Goal: Communication & Community: Participate in discussion

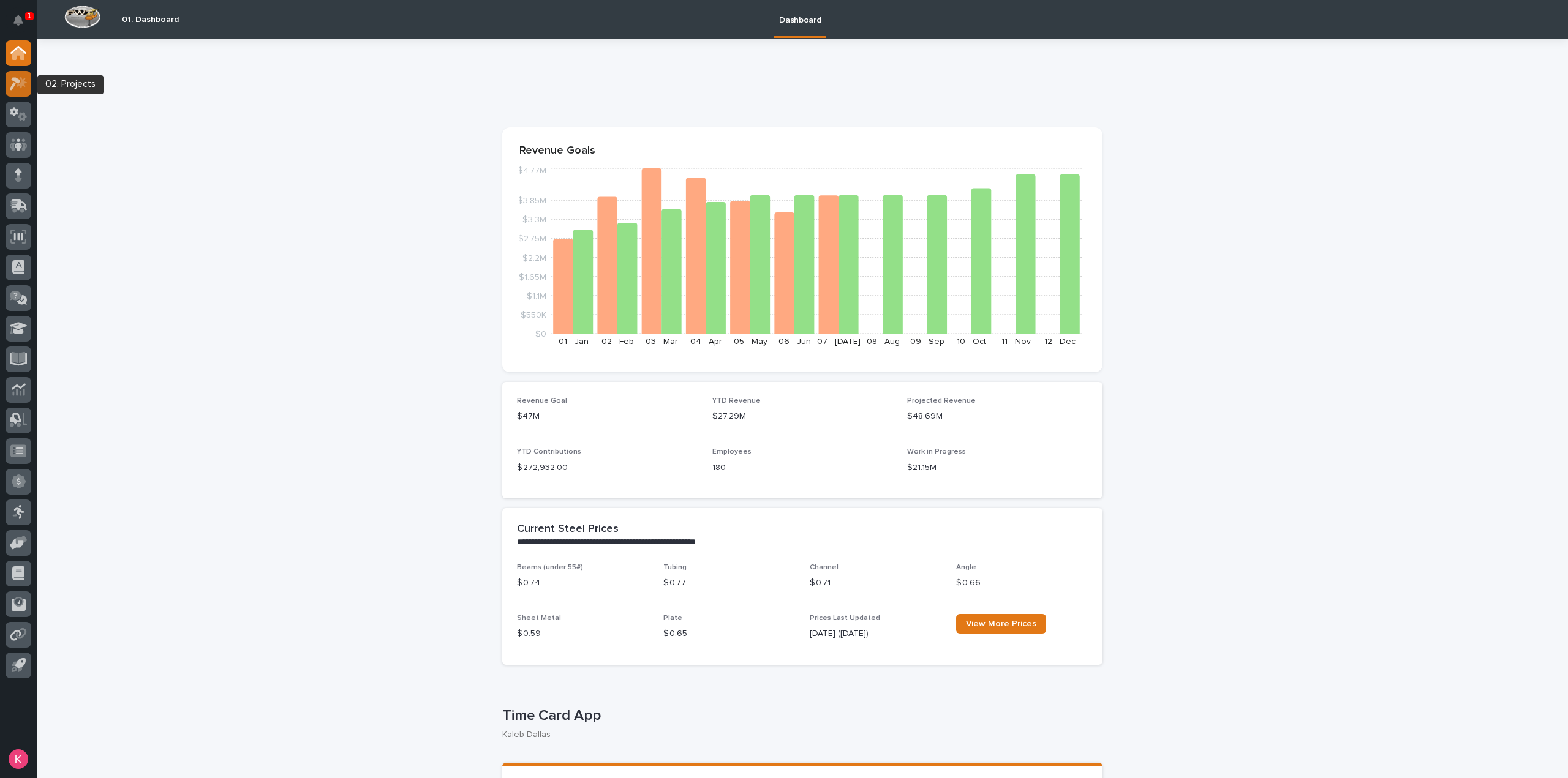
click at [22, 89] on icon at bounding box center [18, 83] width 17 height 15
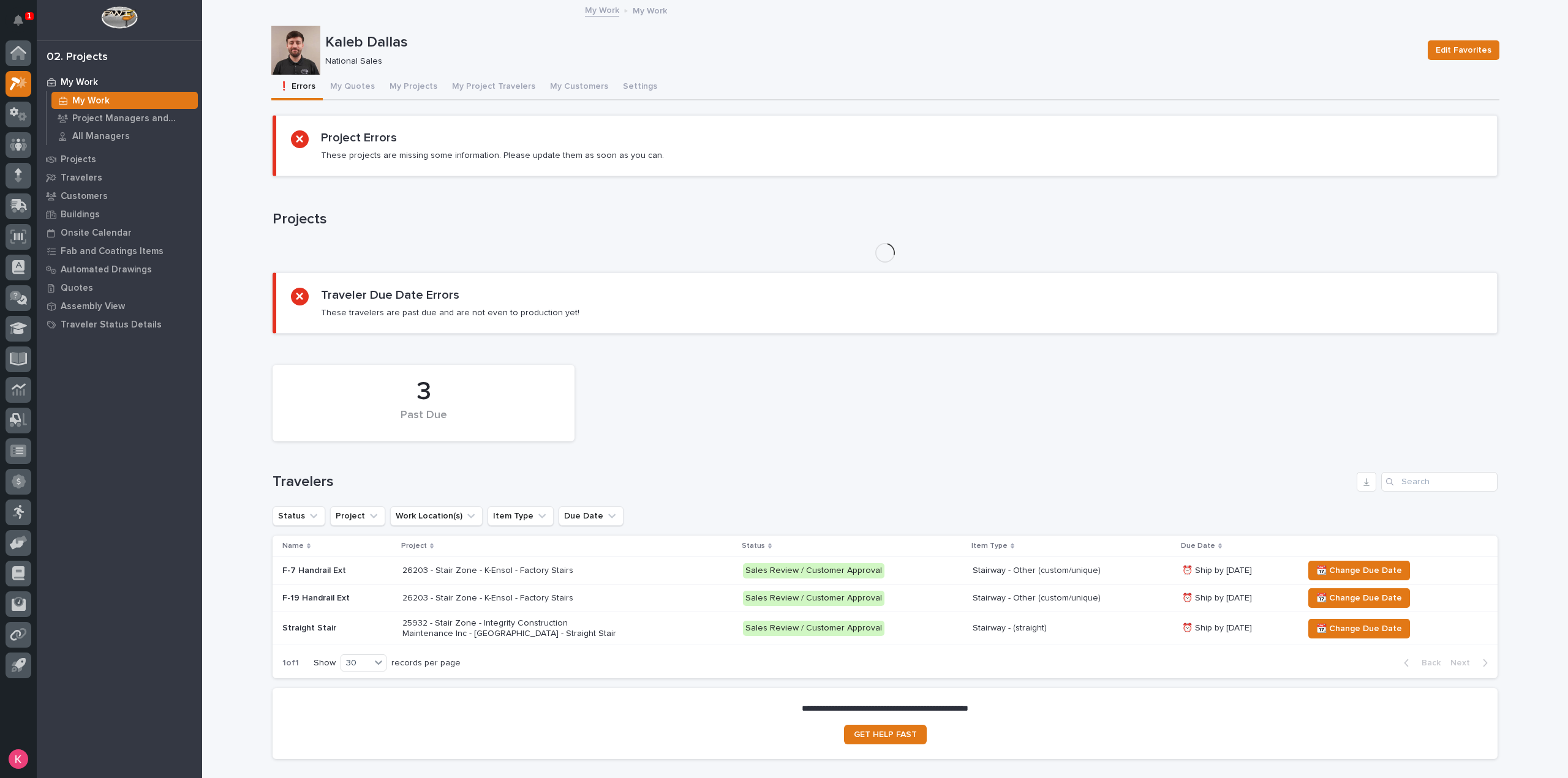
click at [355, 95] on button "My Quotes" at bounding box center [352, 87] width 59 height 26
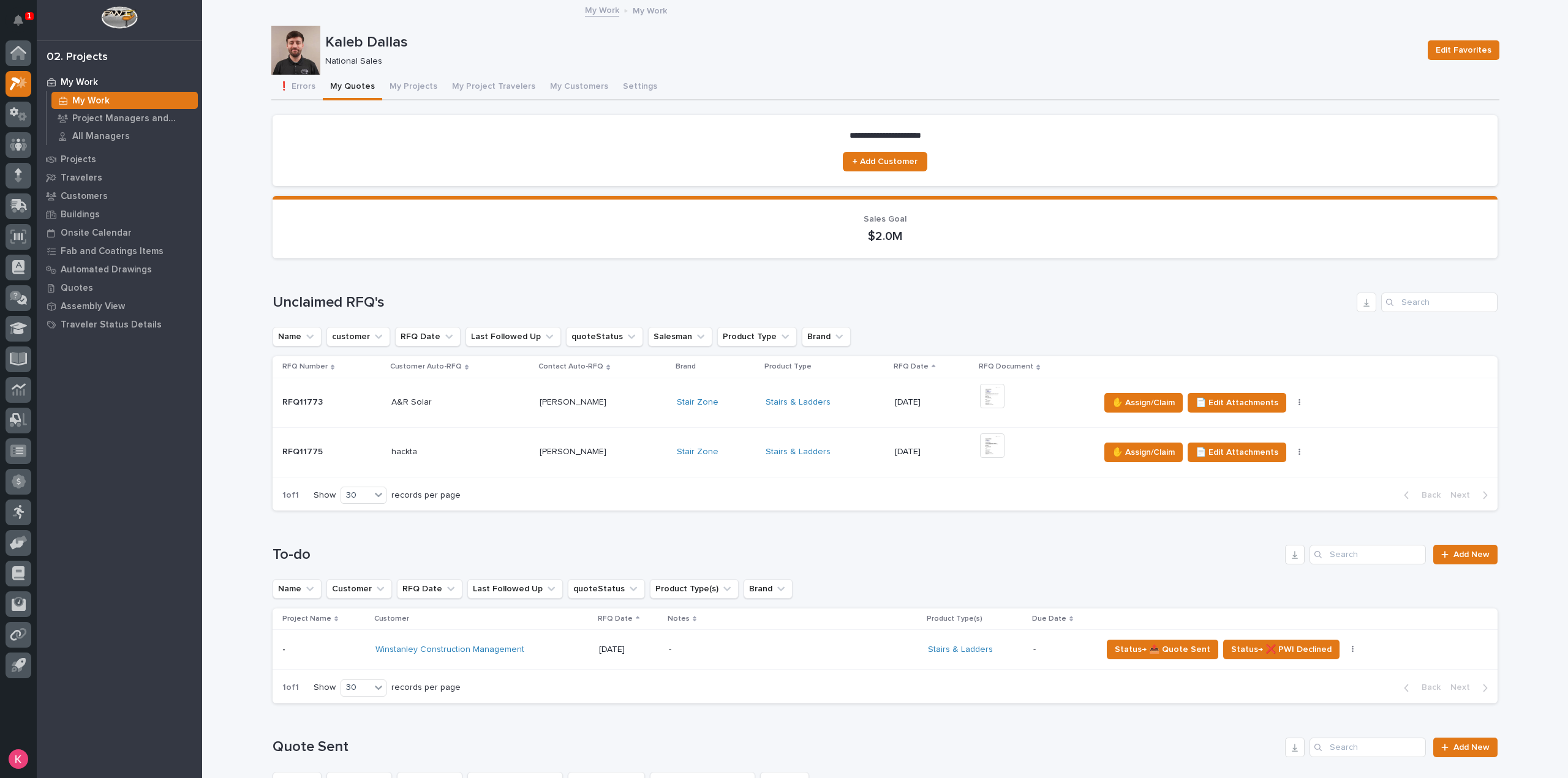
click at [727, 408] on div "Stair Zone" at bounding box center [716, 402] width 79 height 20
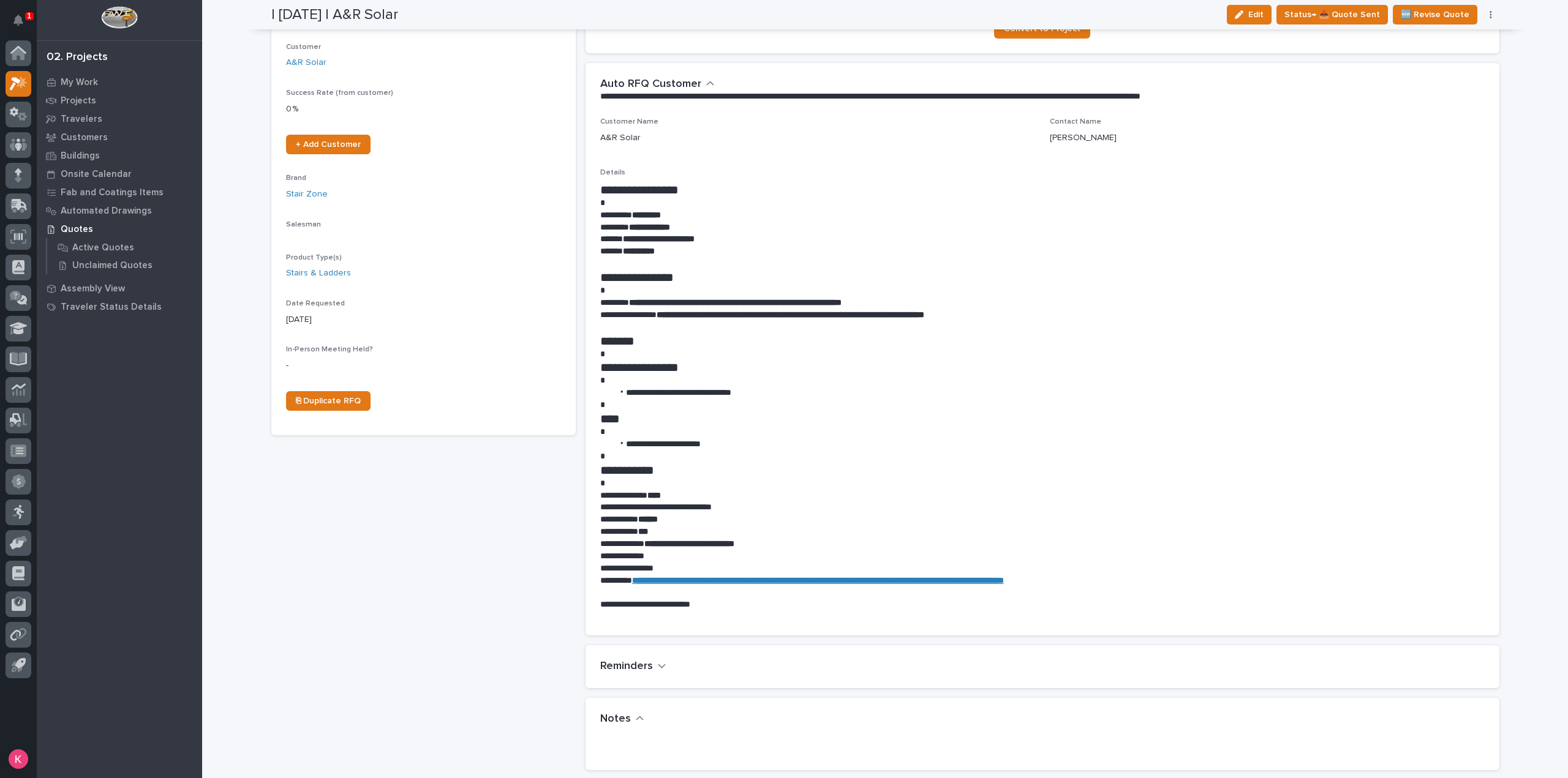
scroll to position [515, 0]
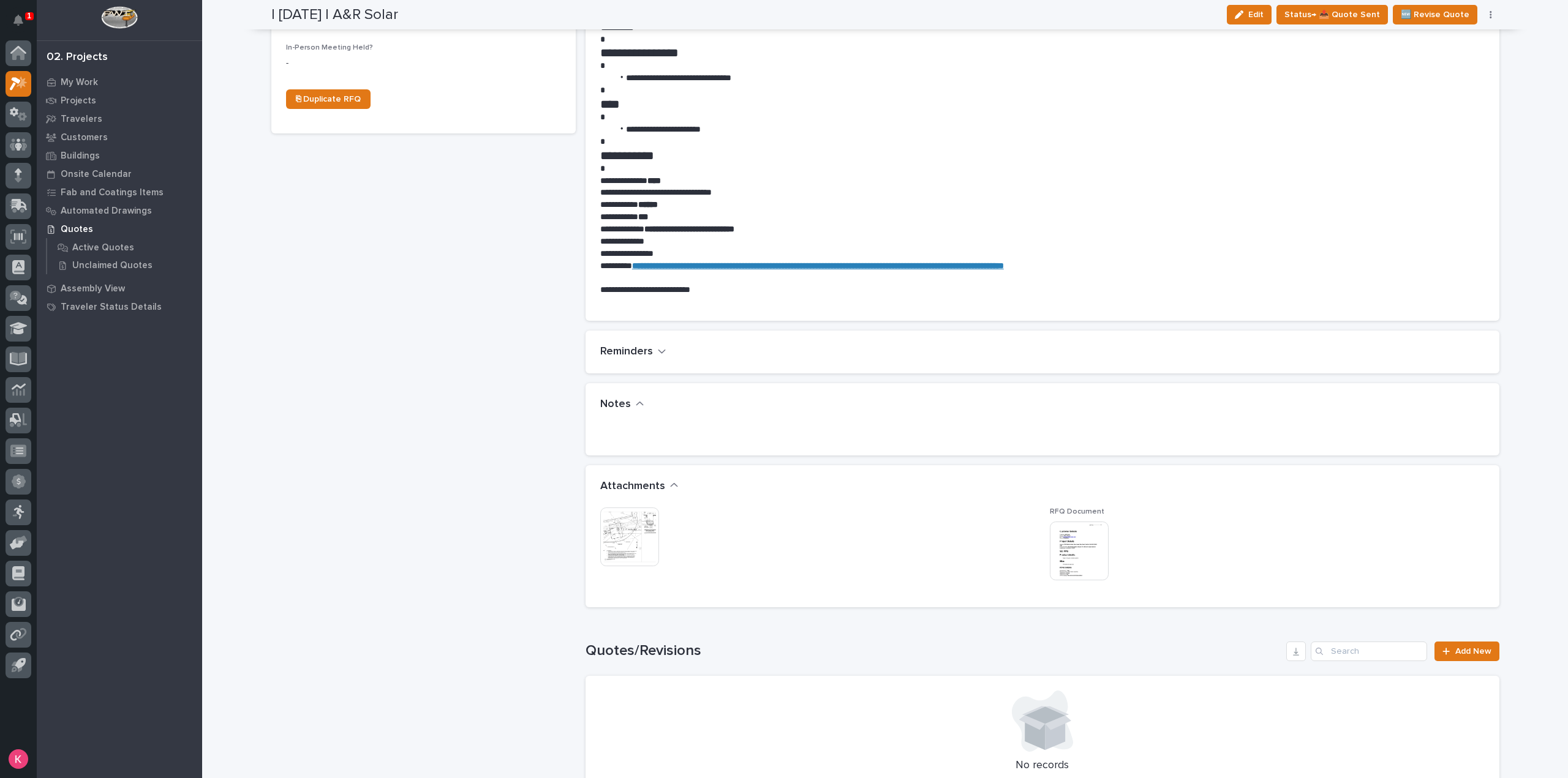
click at [663, 531] on div "This file cannot be opened Download File" at bounding box center [817, 538] width 435 height 61
click at [634, 533] on img at bounding box center [629, 537] width 59 height 59
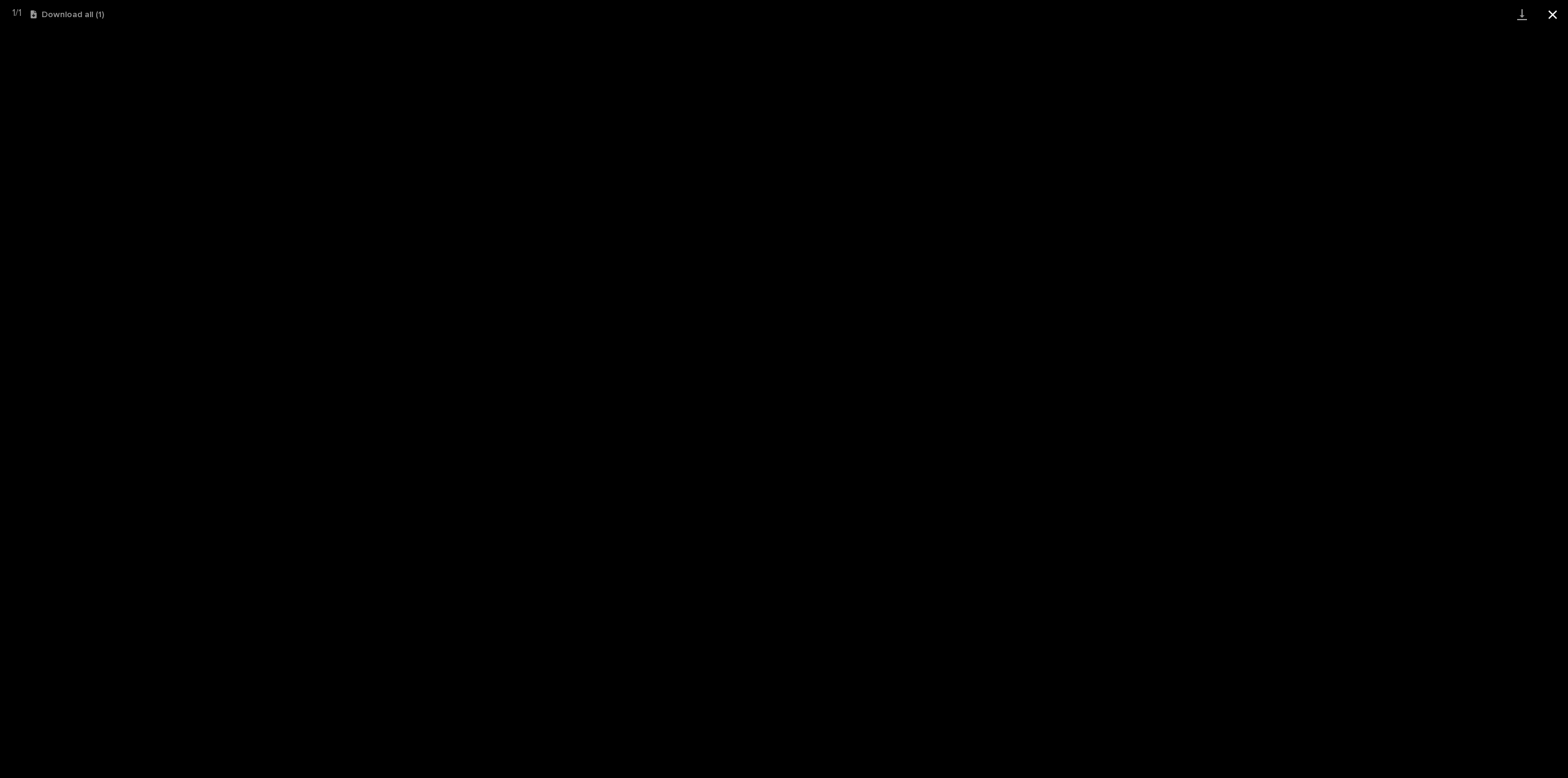
click at [1548, 18] on button "Close gallery" at bounding box center [1552, 15] width 31 height 29
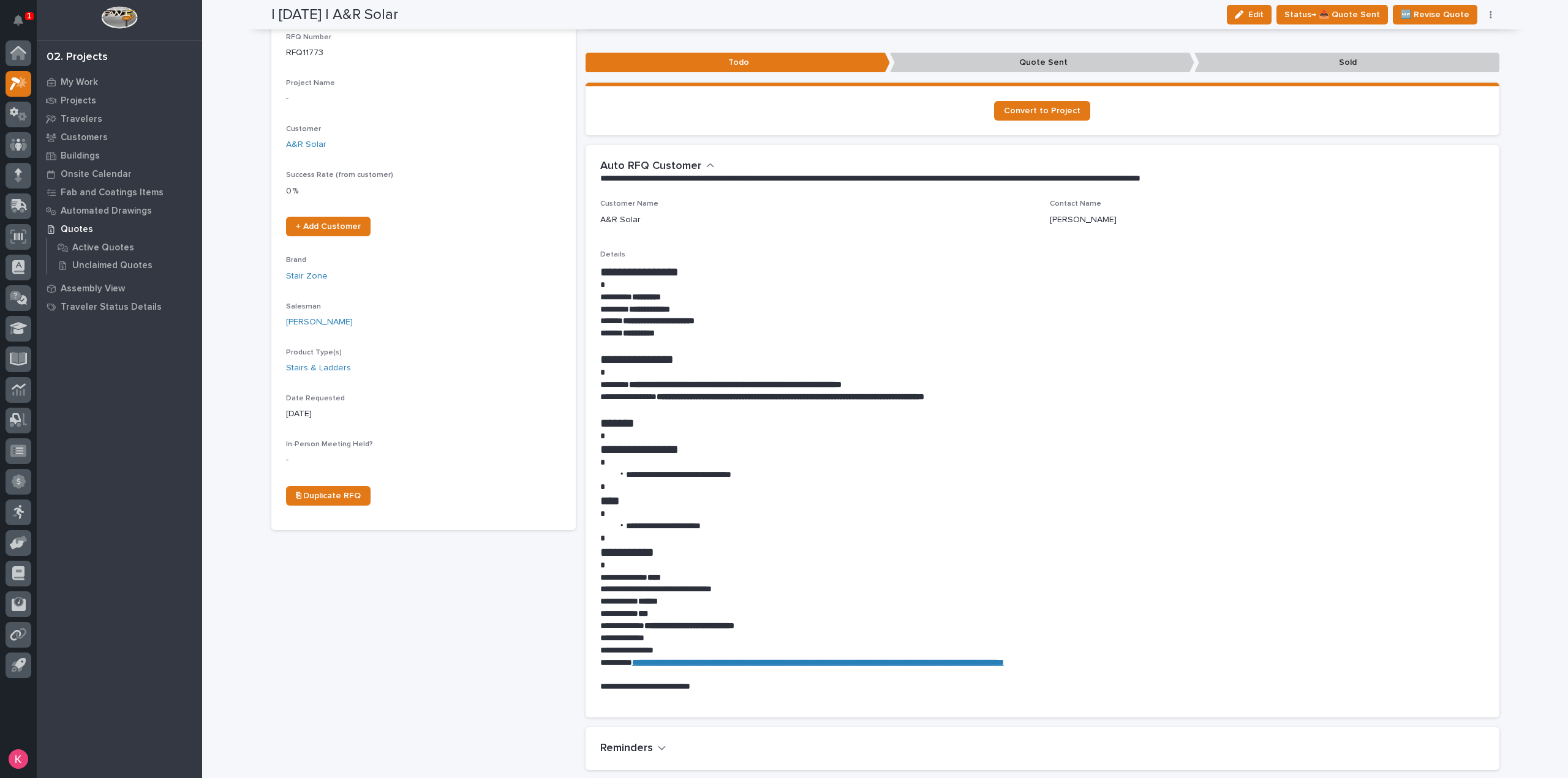
scroll to position [0, 0]
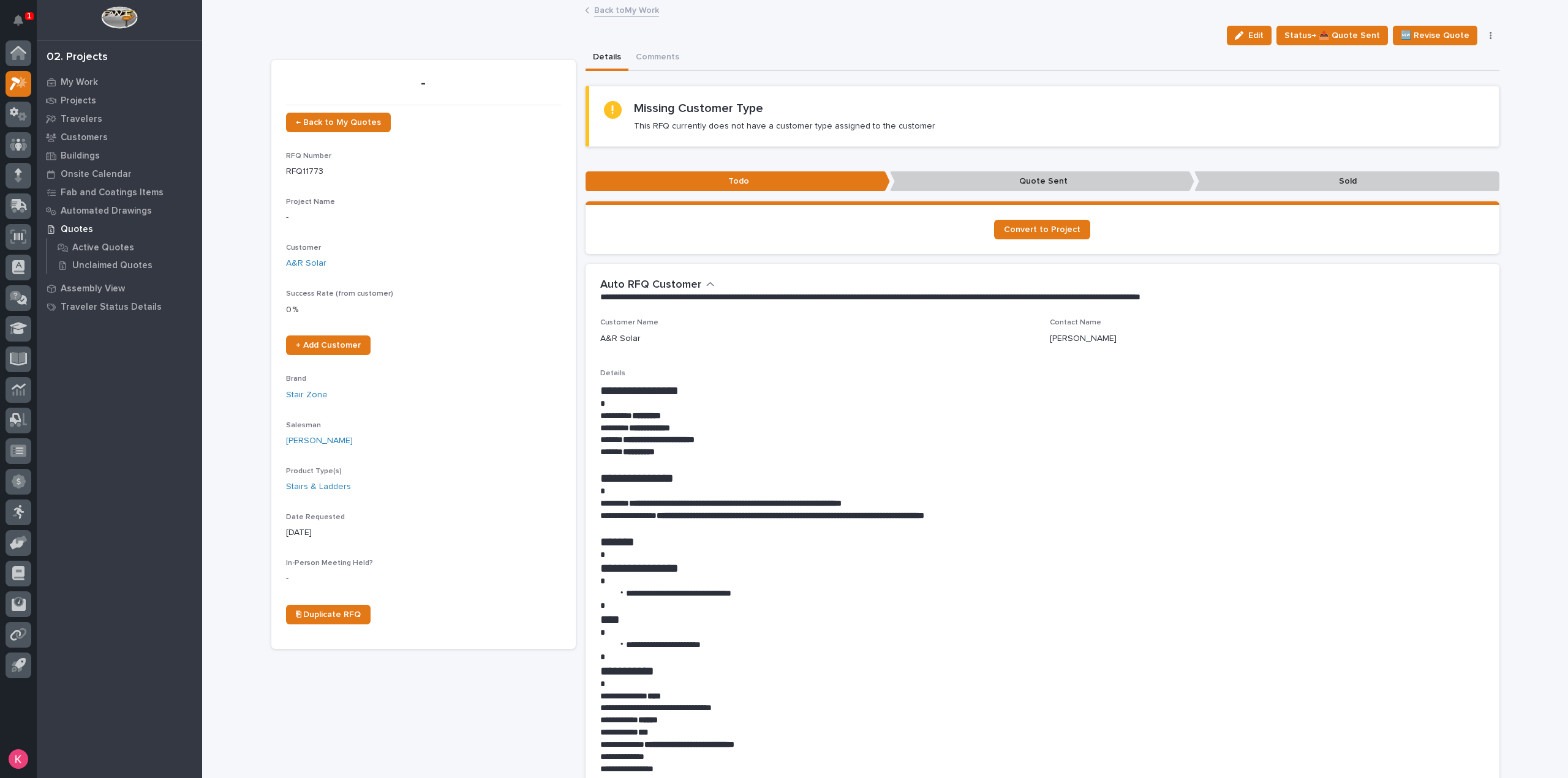
click at [646, 14] on link "Back to My Work" at bounding box center [626, 10] width 65 height 15
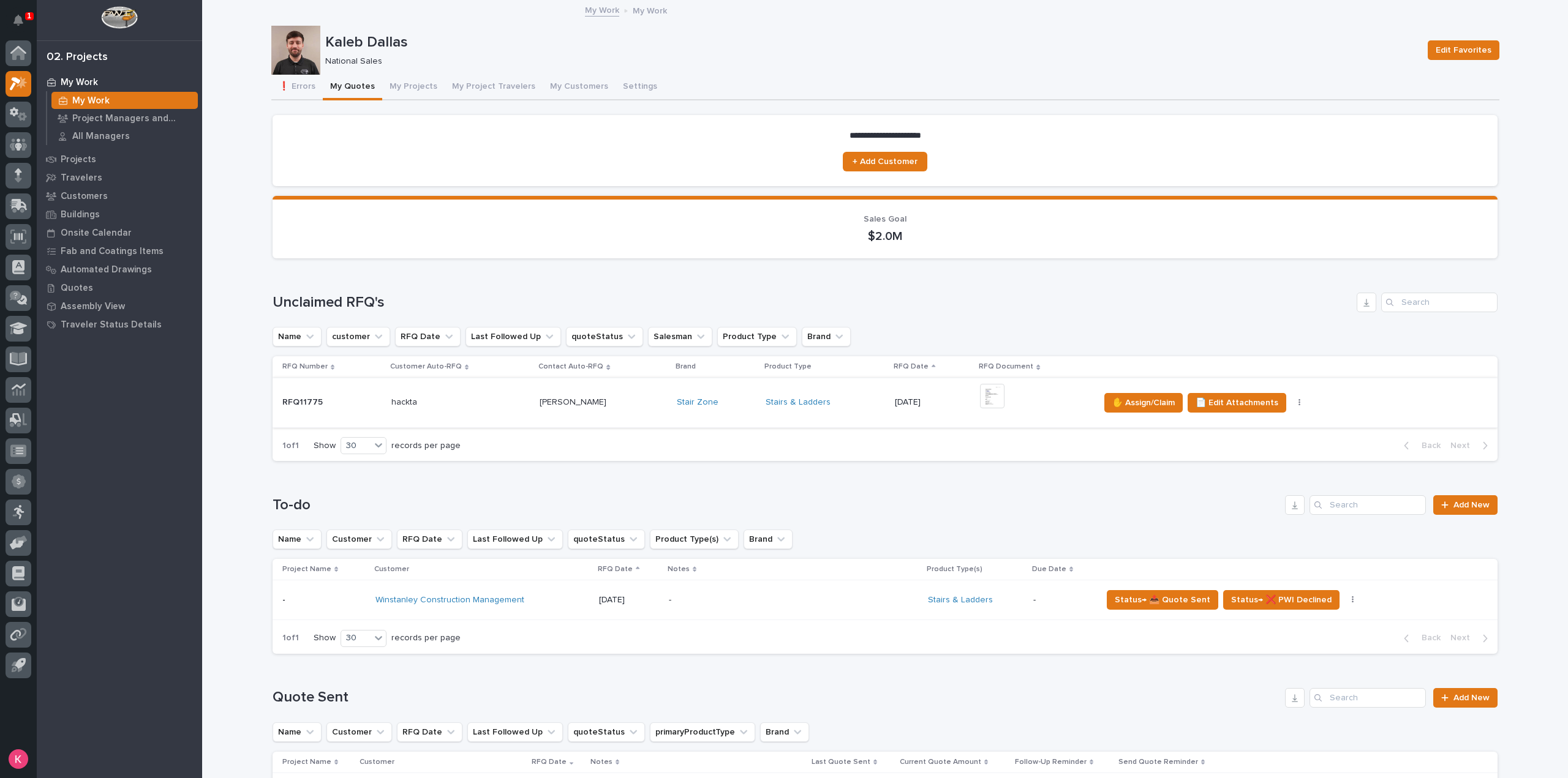
scroll to position [61, 0]
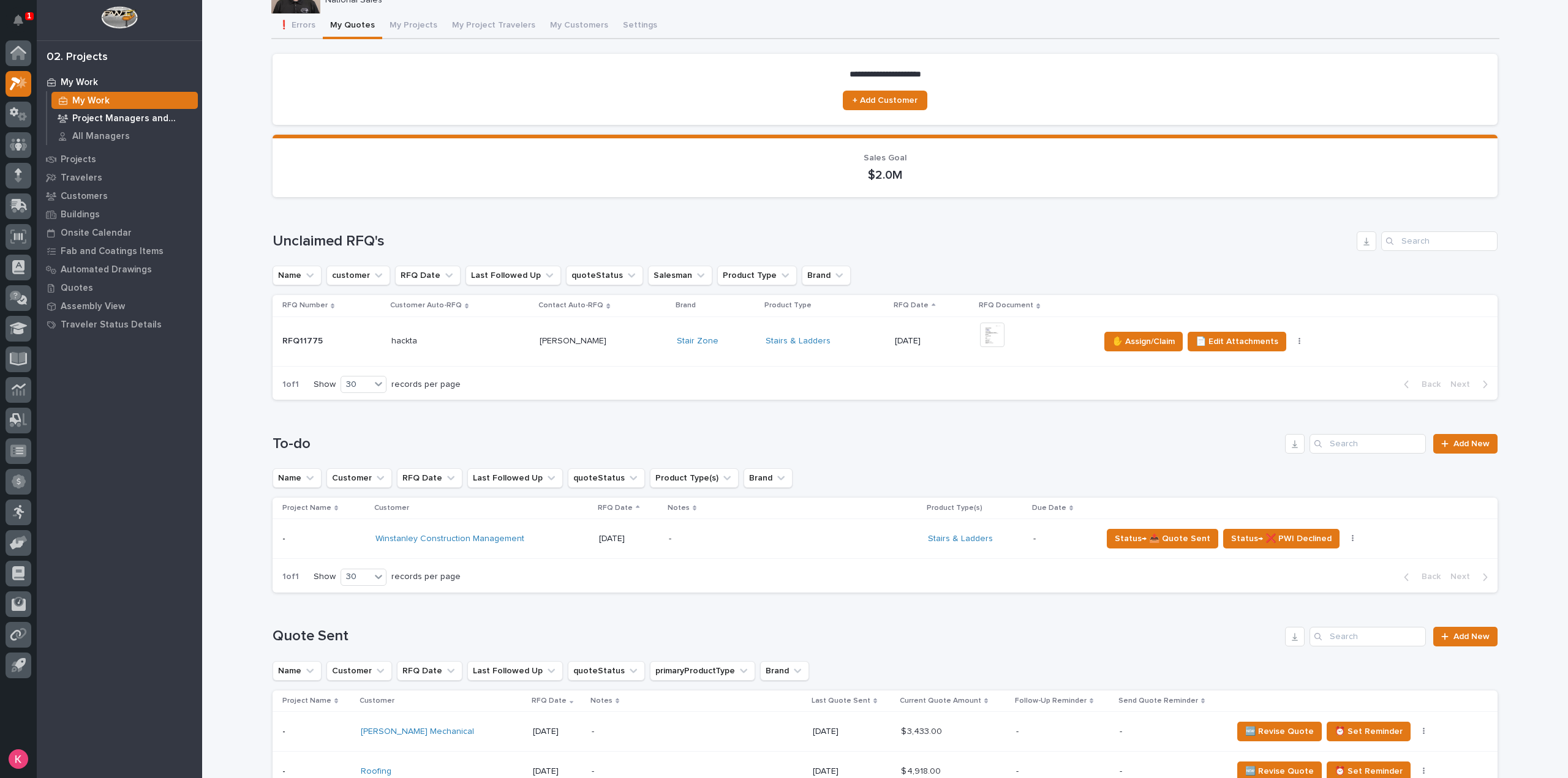
click at [106, 122] on p "Project Managers and Engineers" at bounding box center [133, 118] width 120 height 11
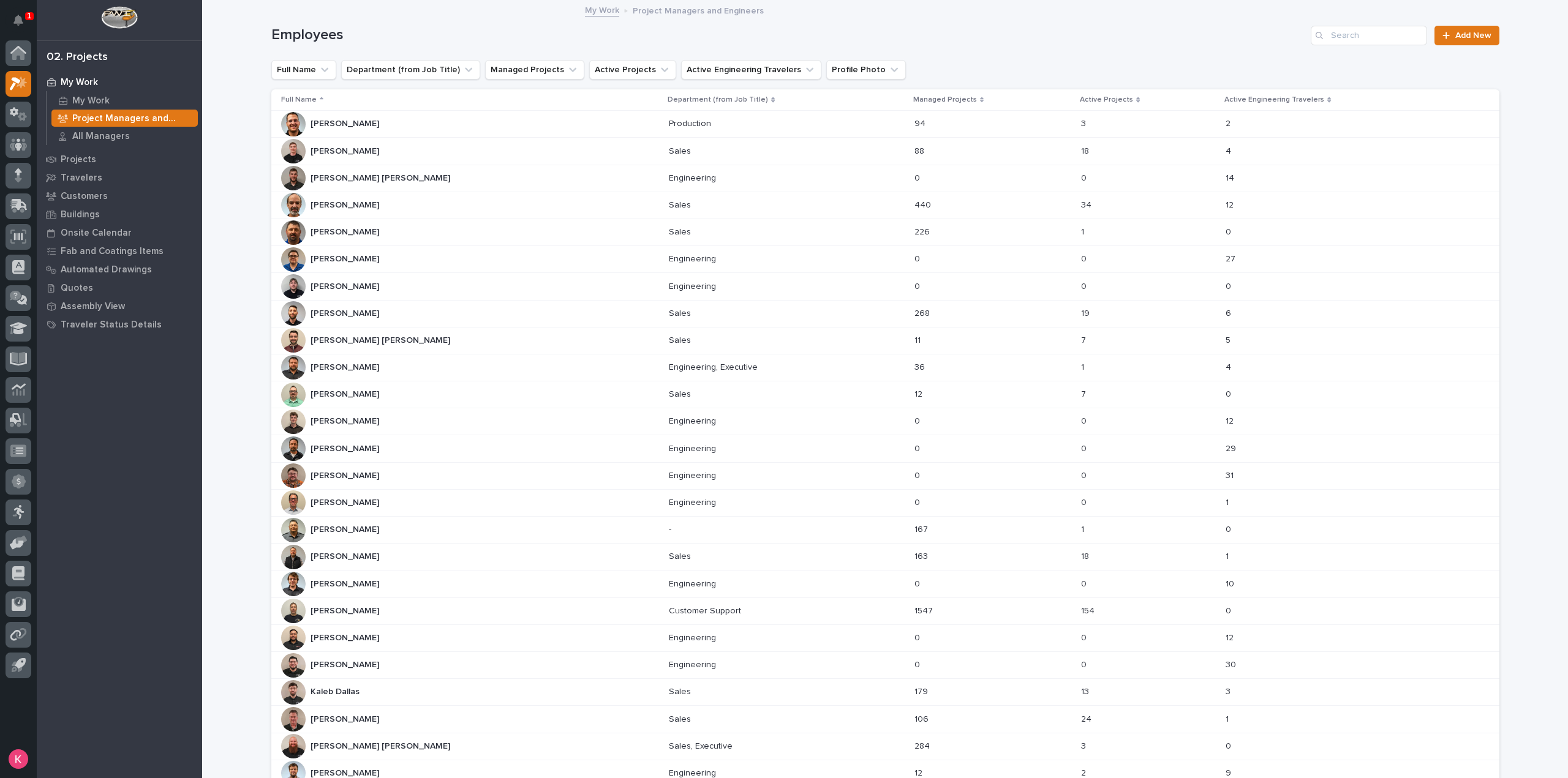
click at [436, 203] on div "[PERSON_NAME] [PERSON_NAME]" at bounding box center [470, 204] width 379 height 24
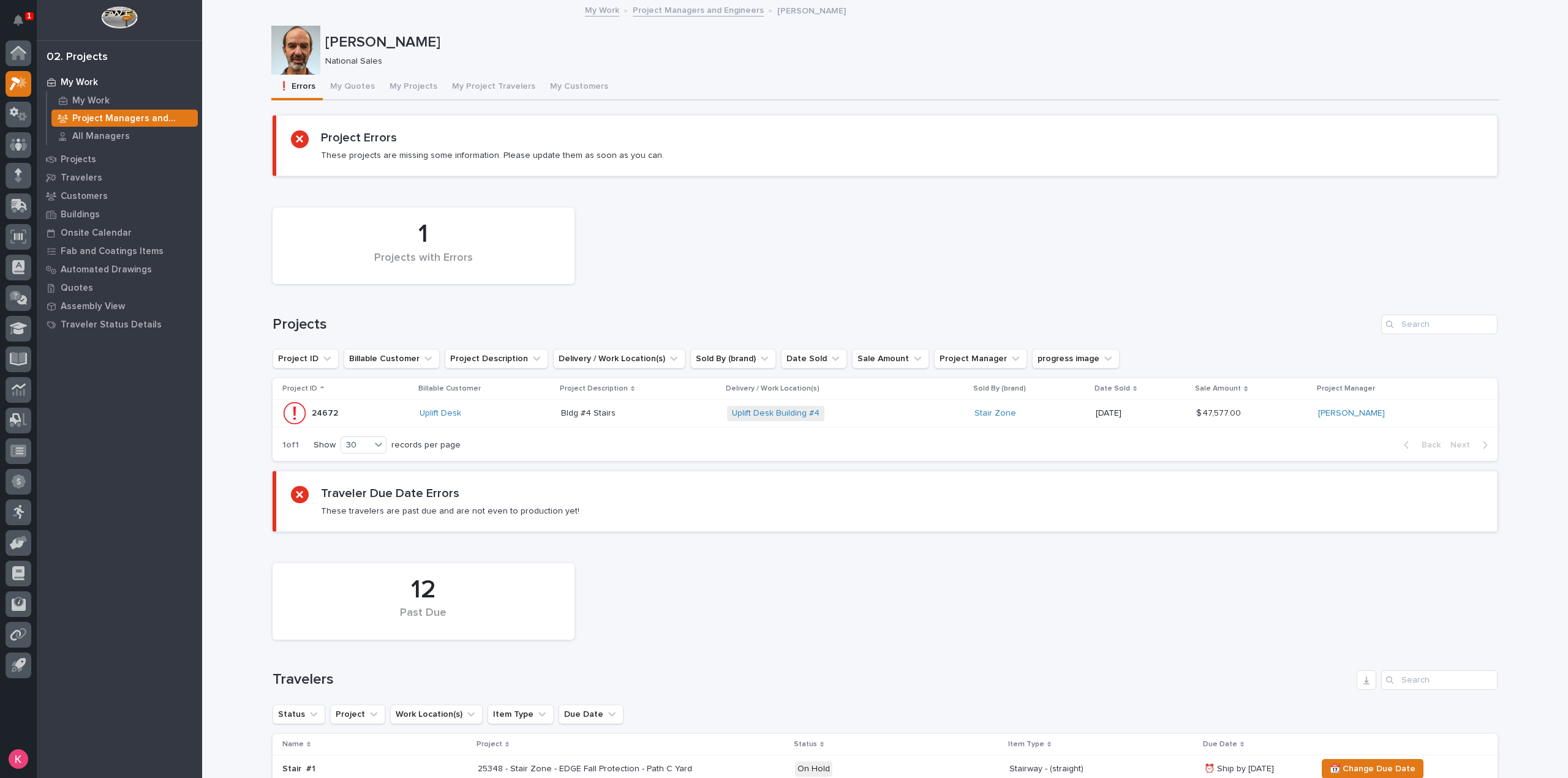
click at [335, 74] on div "[PERSON_NAME] National Sales" at bounding box center [885, 50] width 1228 height 49
click at [343, 85] on button "My Quotes" at bounding box center [352, 87] width 59 height 26
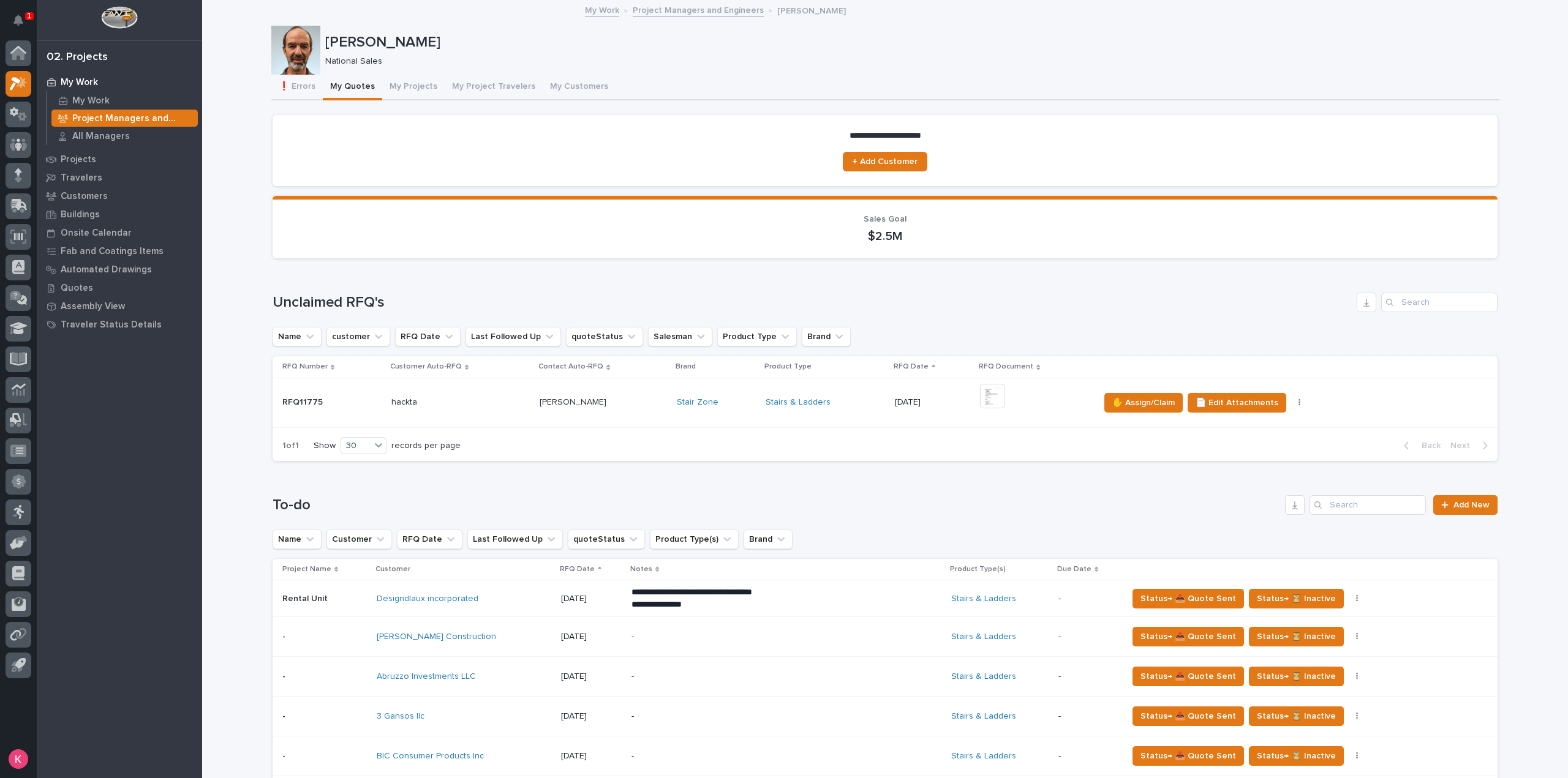
click at [107, 118] on p "Project Managers and Engineers" at bounding box center [133, 118] width 120 height 11
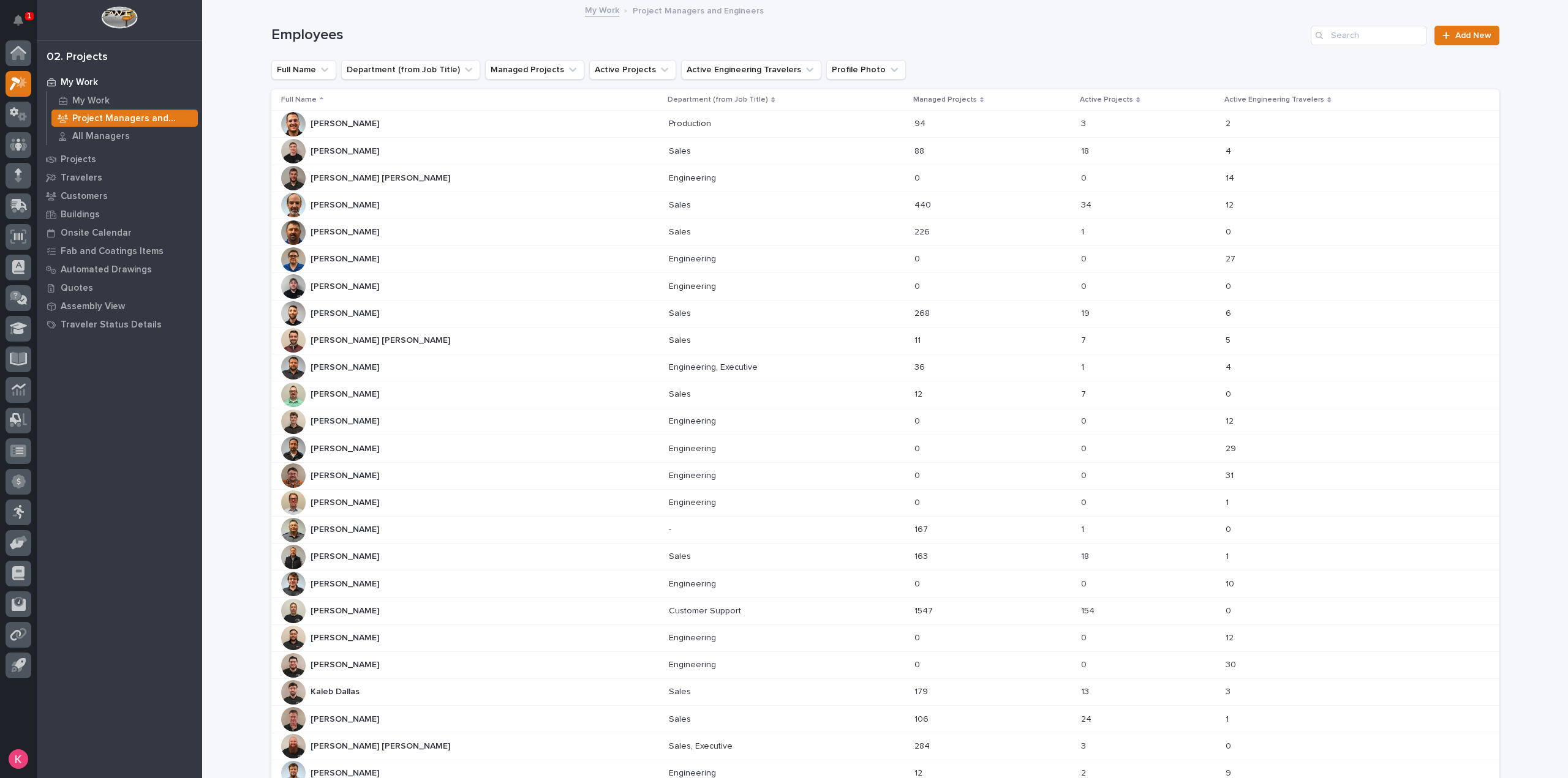
click at [399, 344] on div "[PERSON_NAME] [PERSON_NAME] [PERSON_NAME] [PERSON_NAME]" at bounding box center [470, 340] width 379 height 24
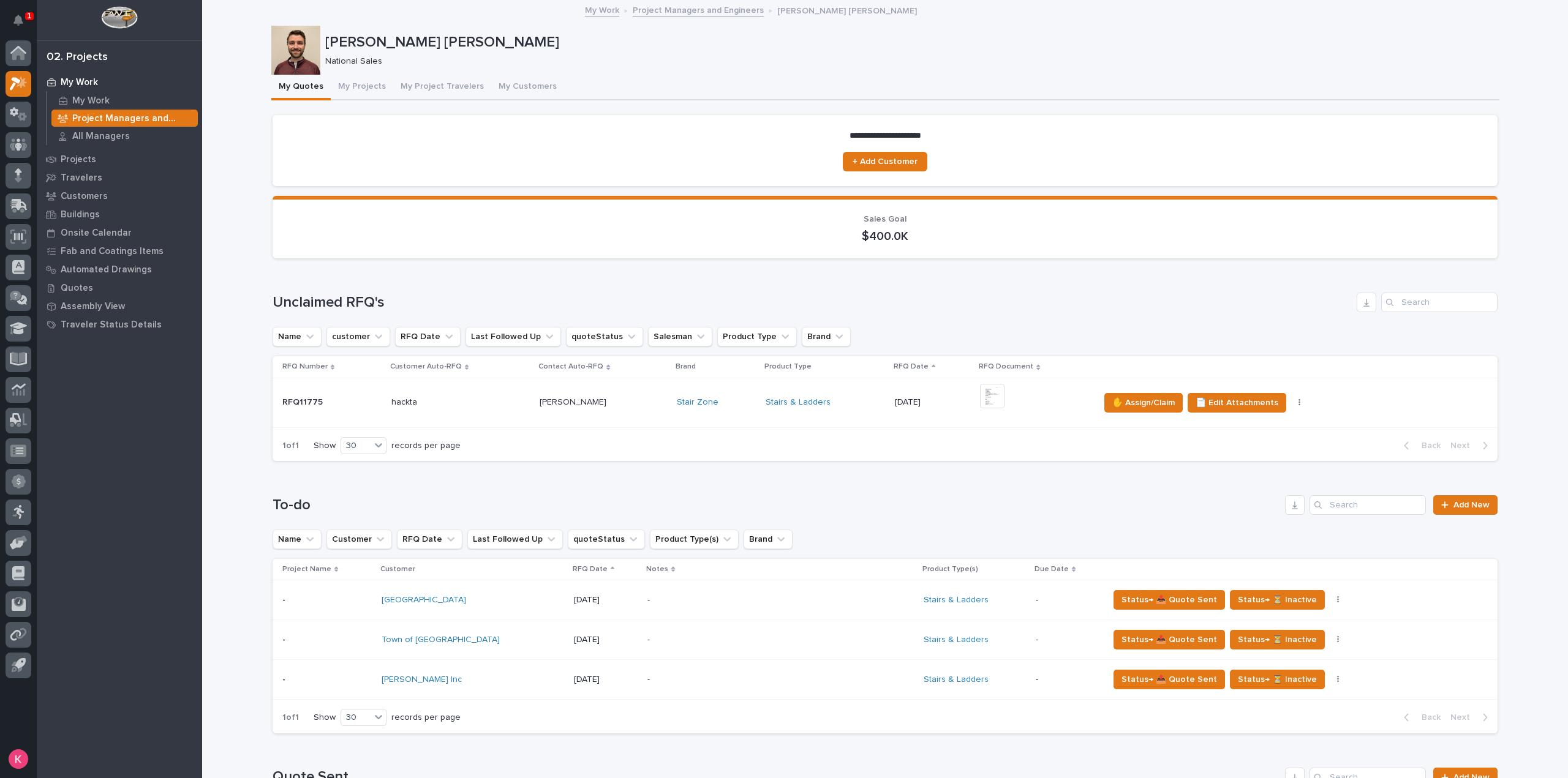
click at [647, 683] on p "-" at bounding box center [754, 679] width 214 height 11
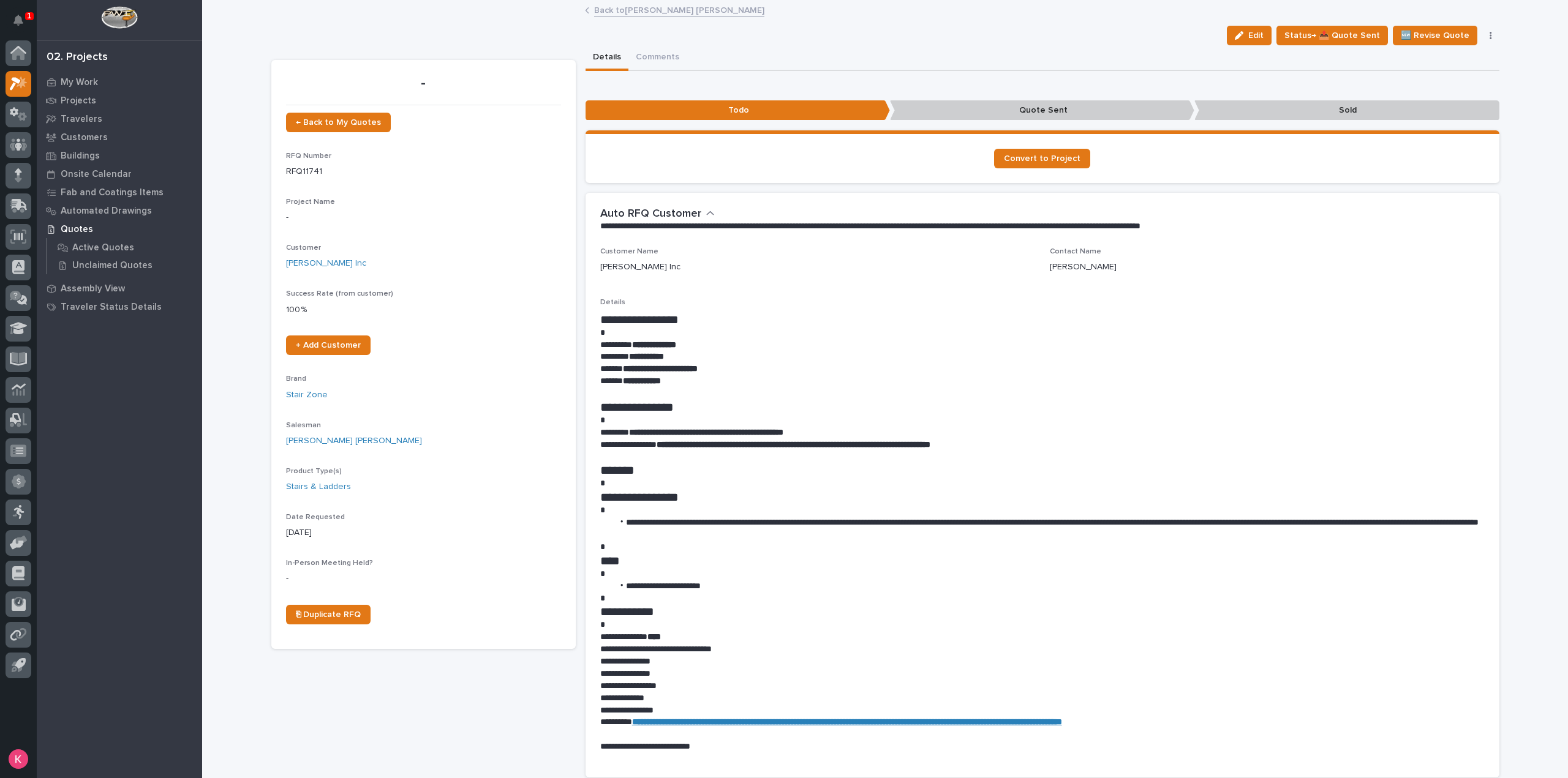
click at [621, 14] on link "Back to [PERSON_NAME] [PERSON_NAME]" at bounding box center [679, 10] width 171 height 15
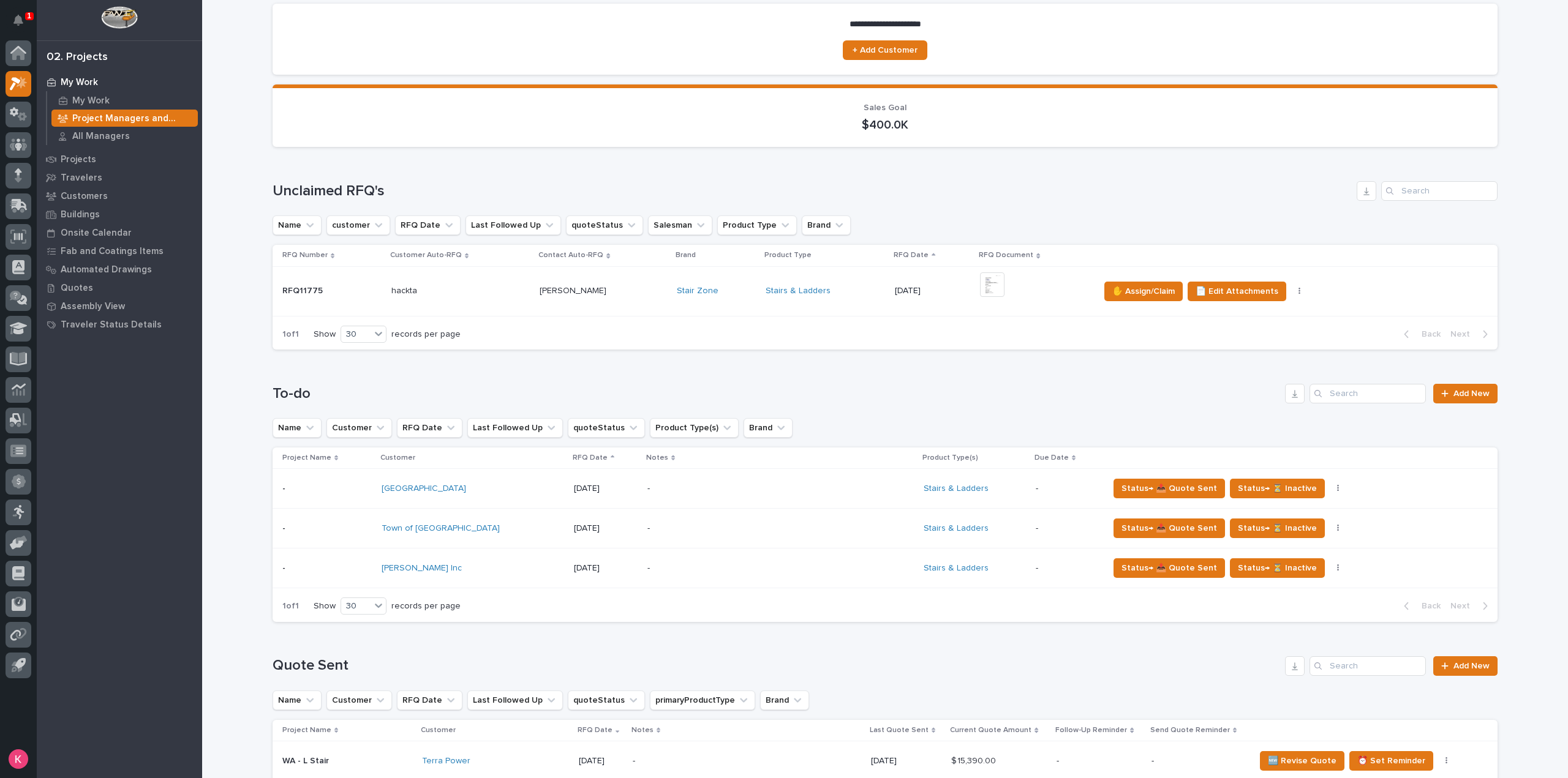
scroll to position [306, 0]
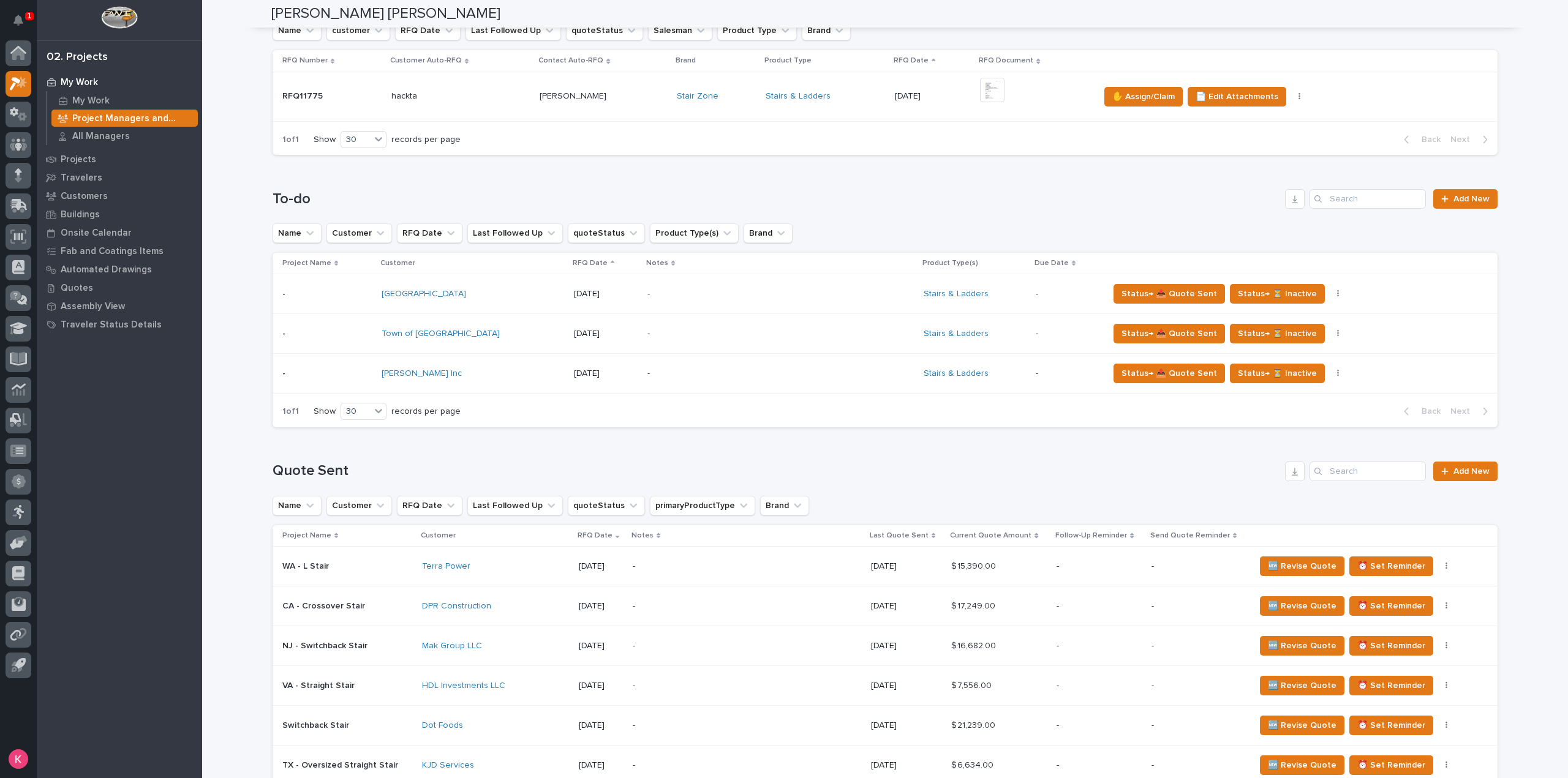
click at [667, 369] on p "-" at bounding box center [754, 373] width 214 height 11
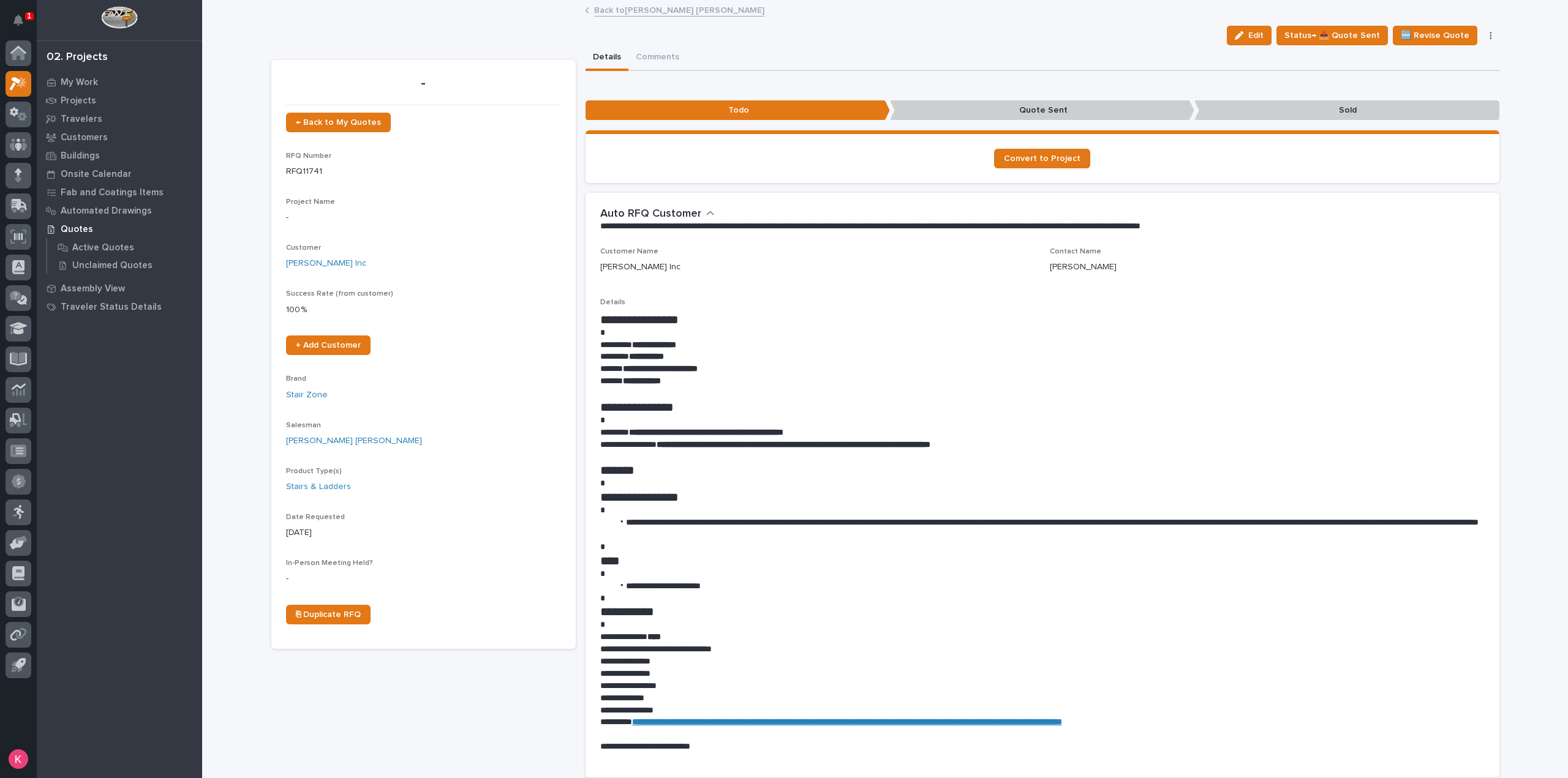
click at [613, 16] on link "Back to [PERSON_NAME] [PERSON_NAME]" at bounding box center [679, 10] width 171 height 15
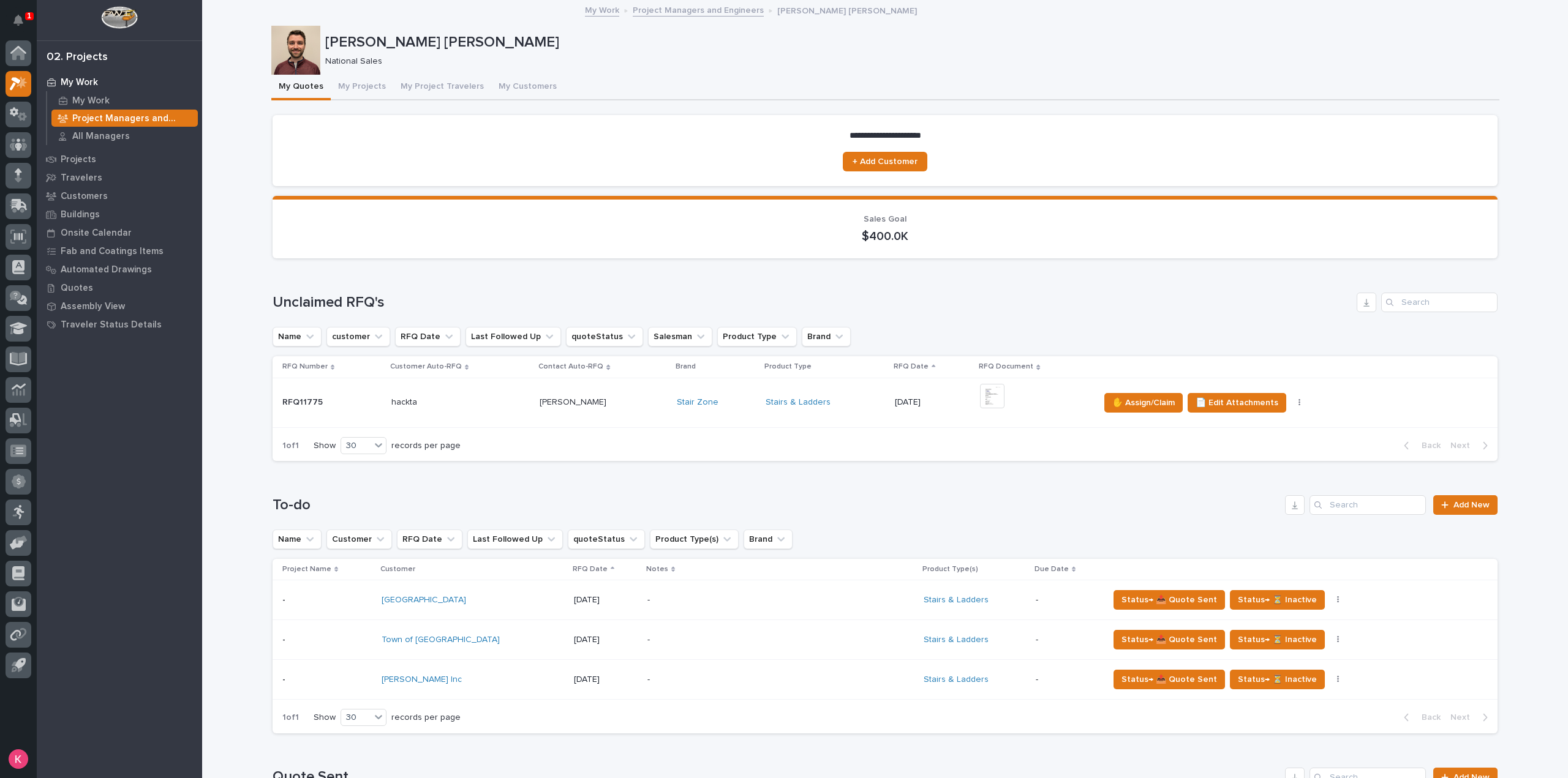
click at [134, 117] on p "Project Managers and Engineers" at bounding box center [133, 118] width 120 height 11
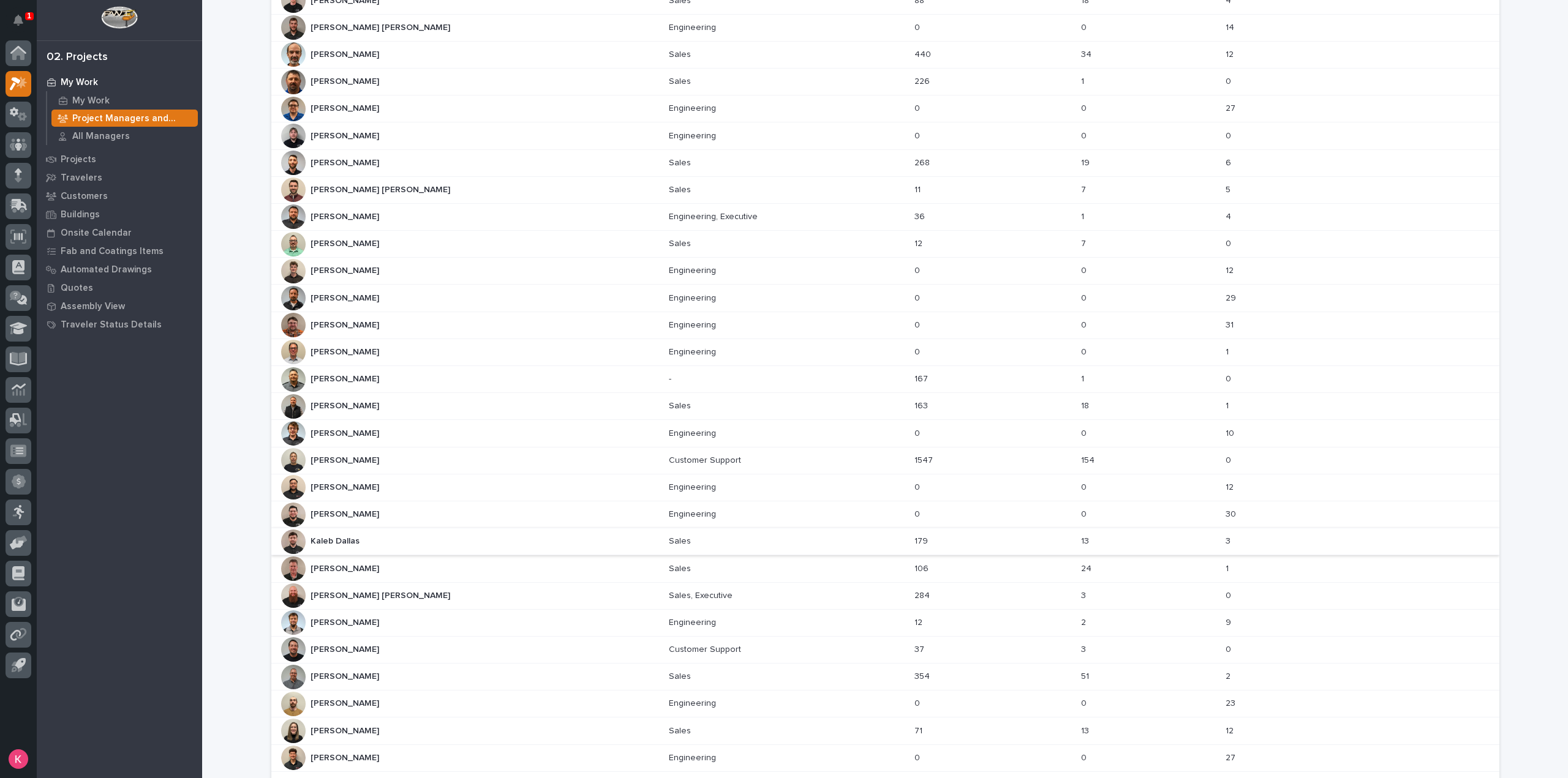
scroll to position [277, 0]
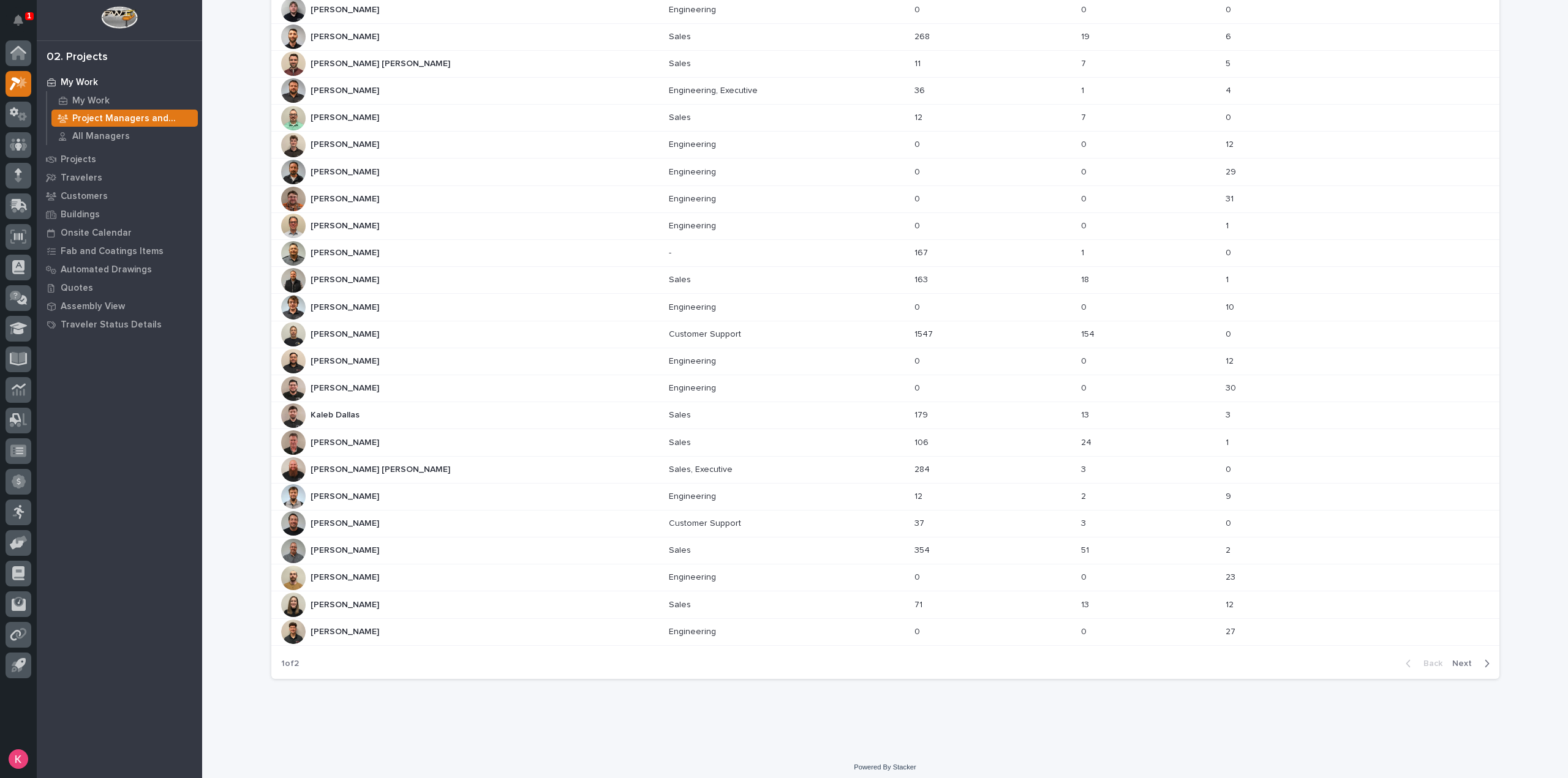
click at [1470, 659] on span "Next" at bounding box center [1465, 663] width 27 height 11
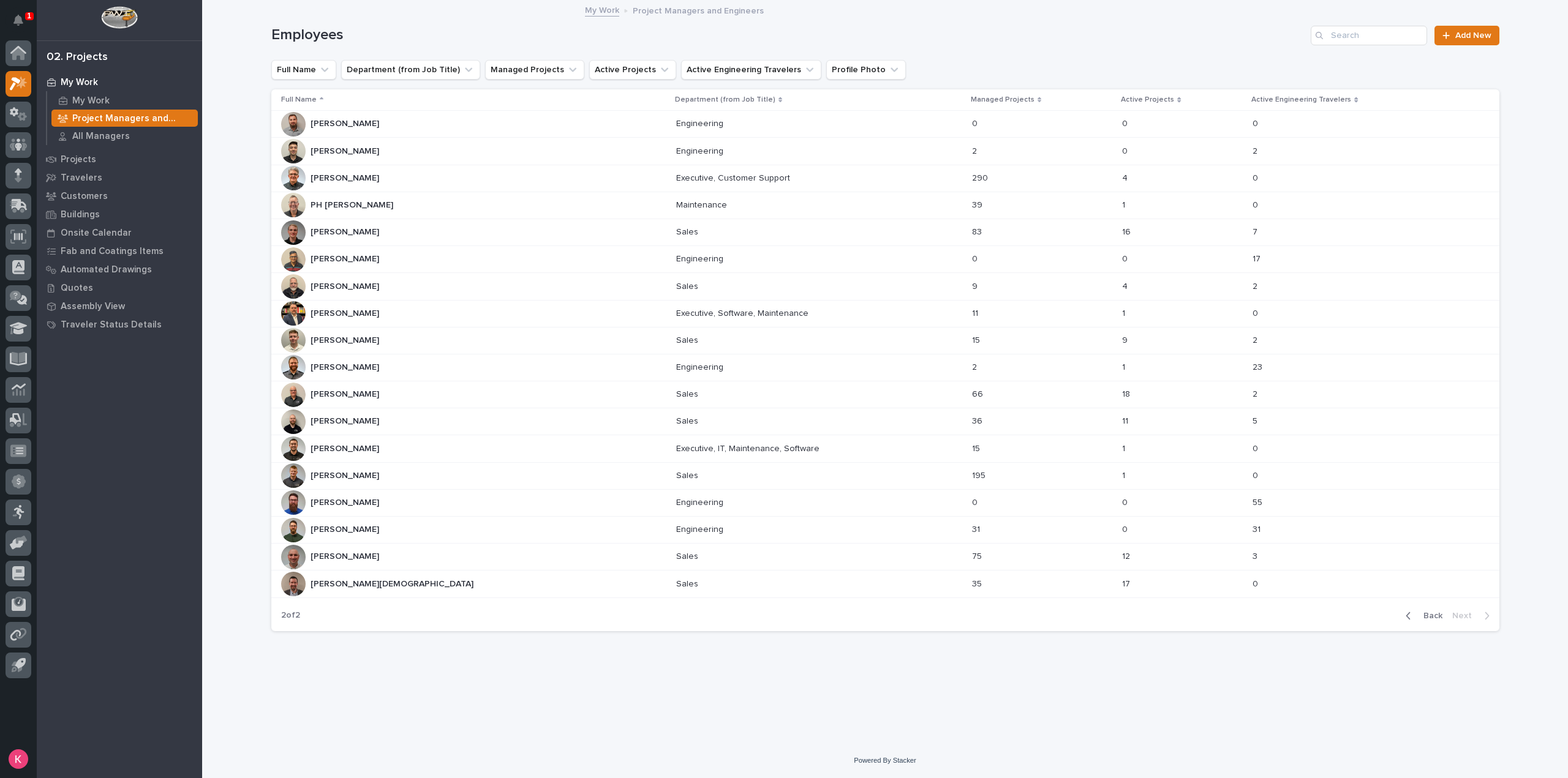
click at [423, 283] on div "[PERSON_NAME] [PERSON_NAME]" at bounding box center [473, 286] width 385 height 24
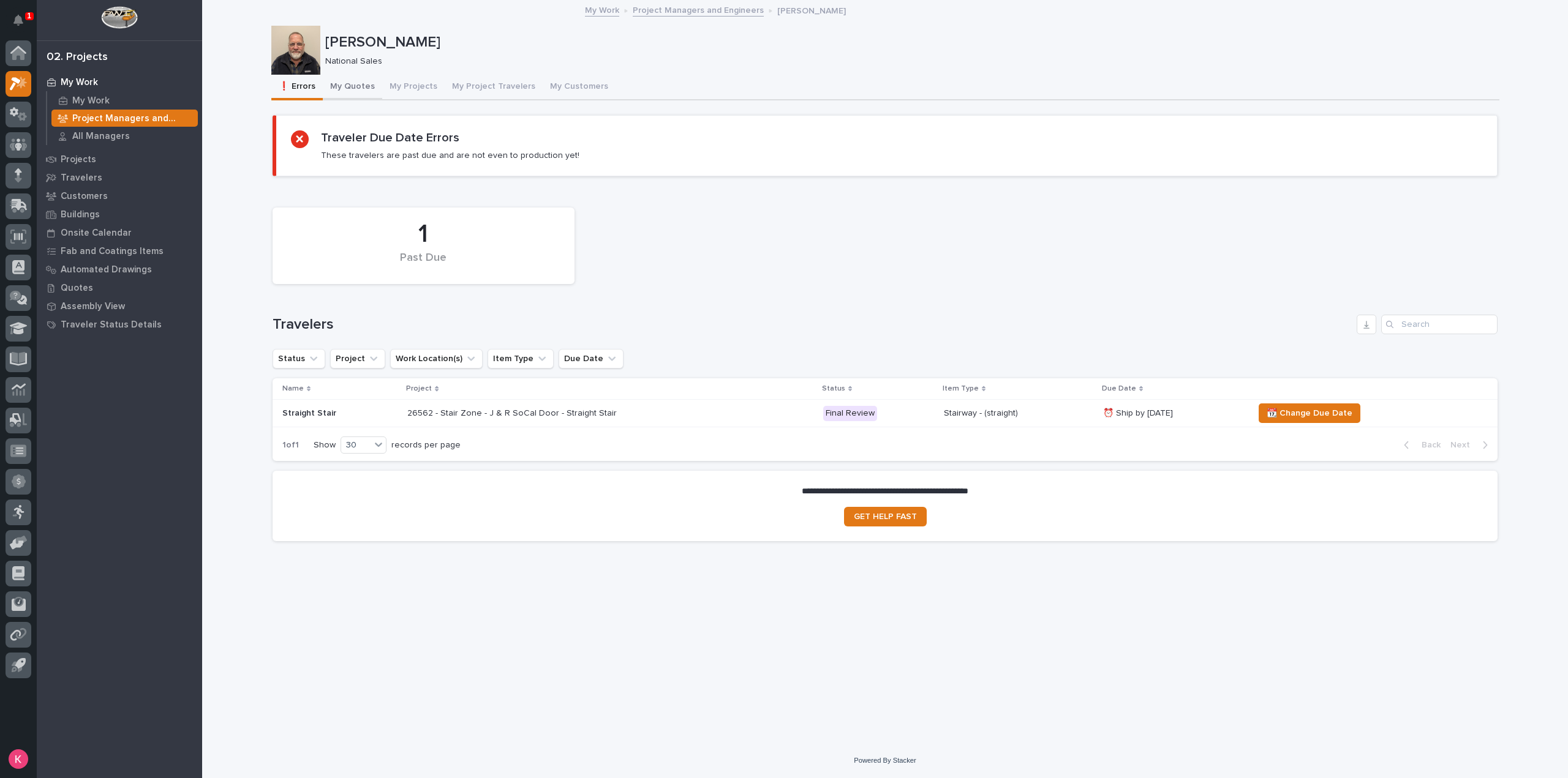
click at [365, 90] on button "My Quotes" at bounding box center [352, 87] width 59 height 26
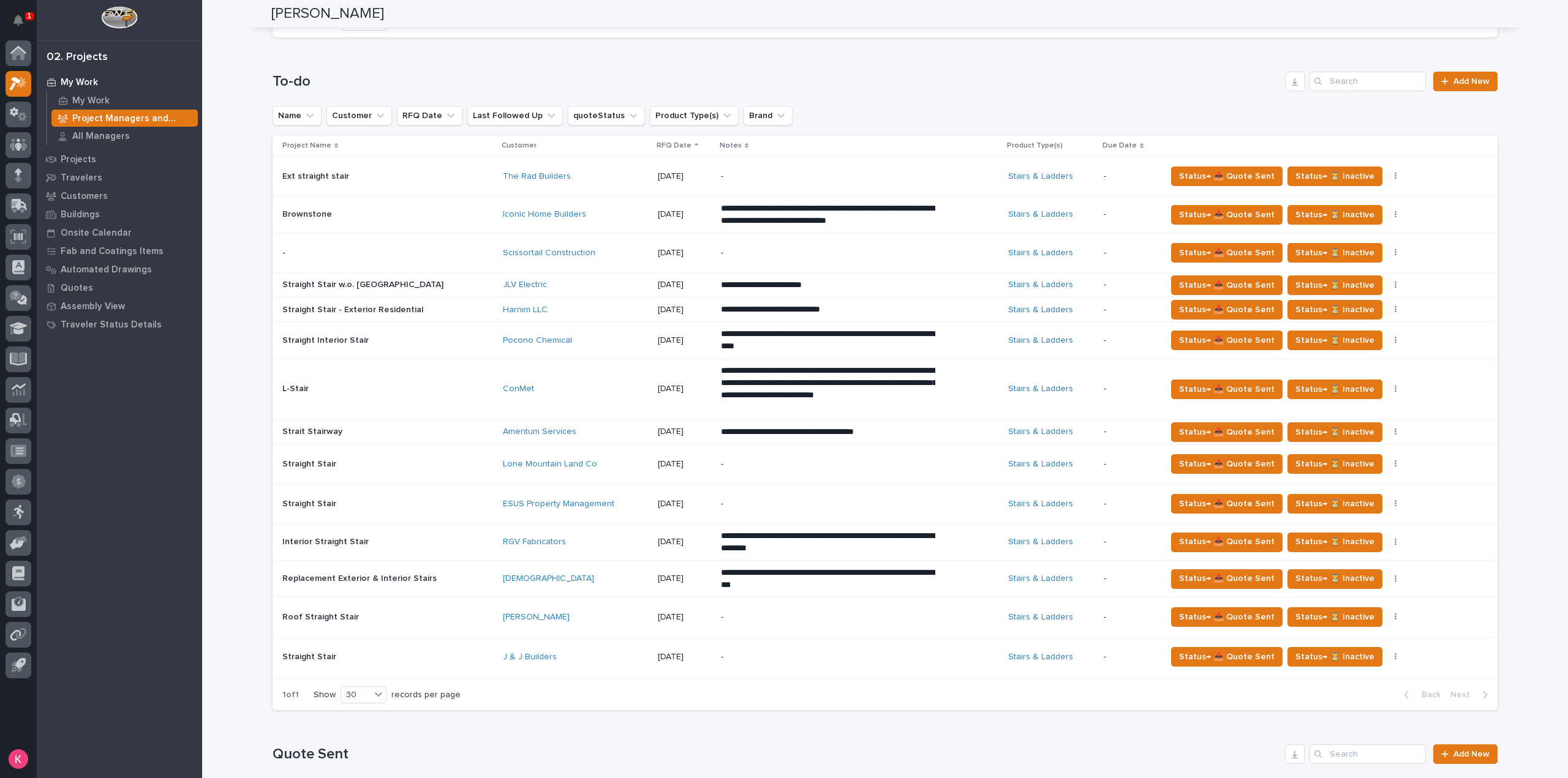
scroll to position [551, 0]
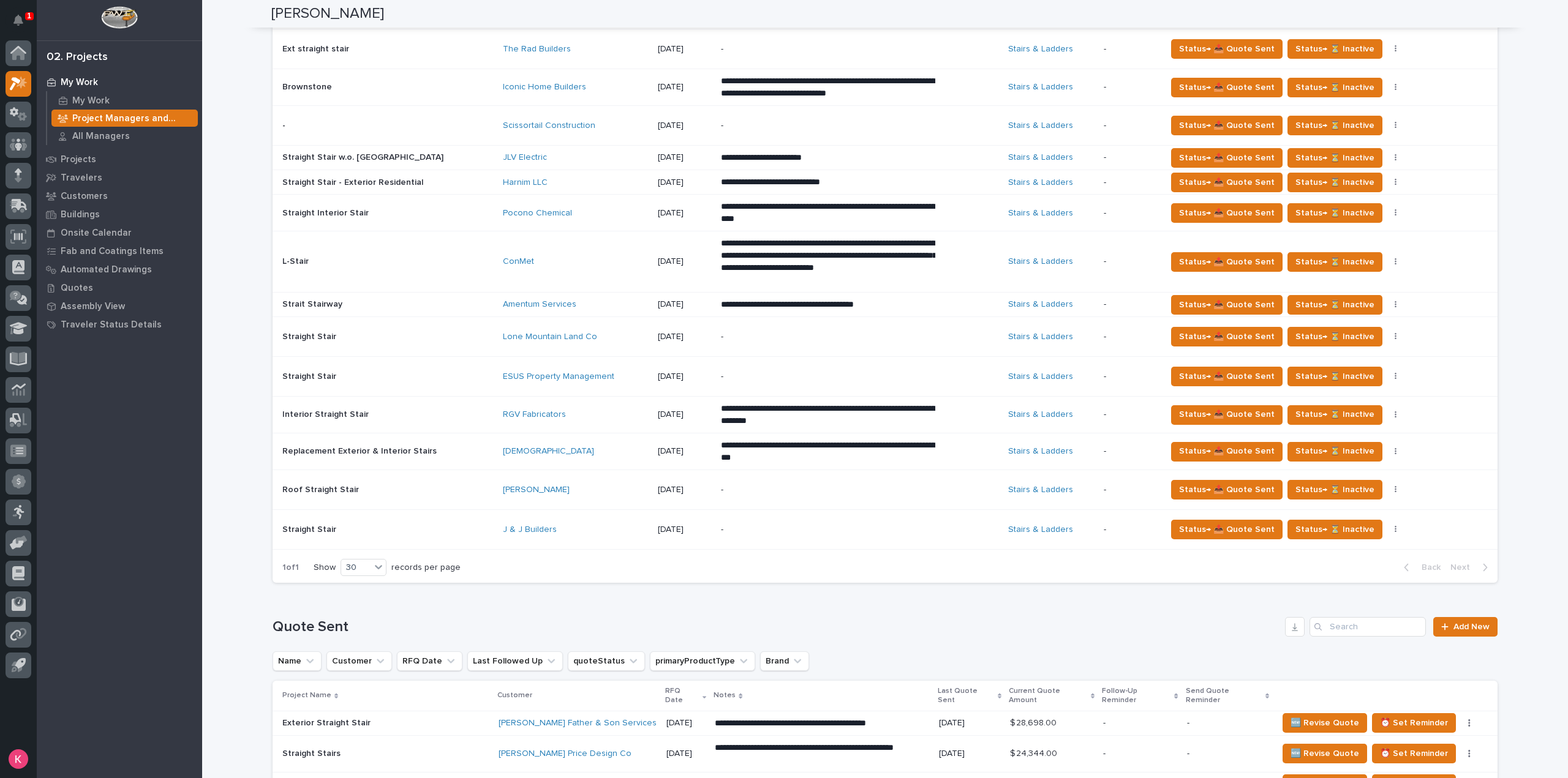
click at [591, 531] on div "J & J Builders" at bounding box center [576, 530] width 145 height 11
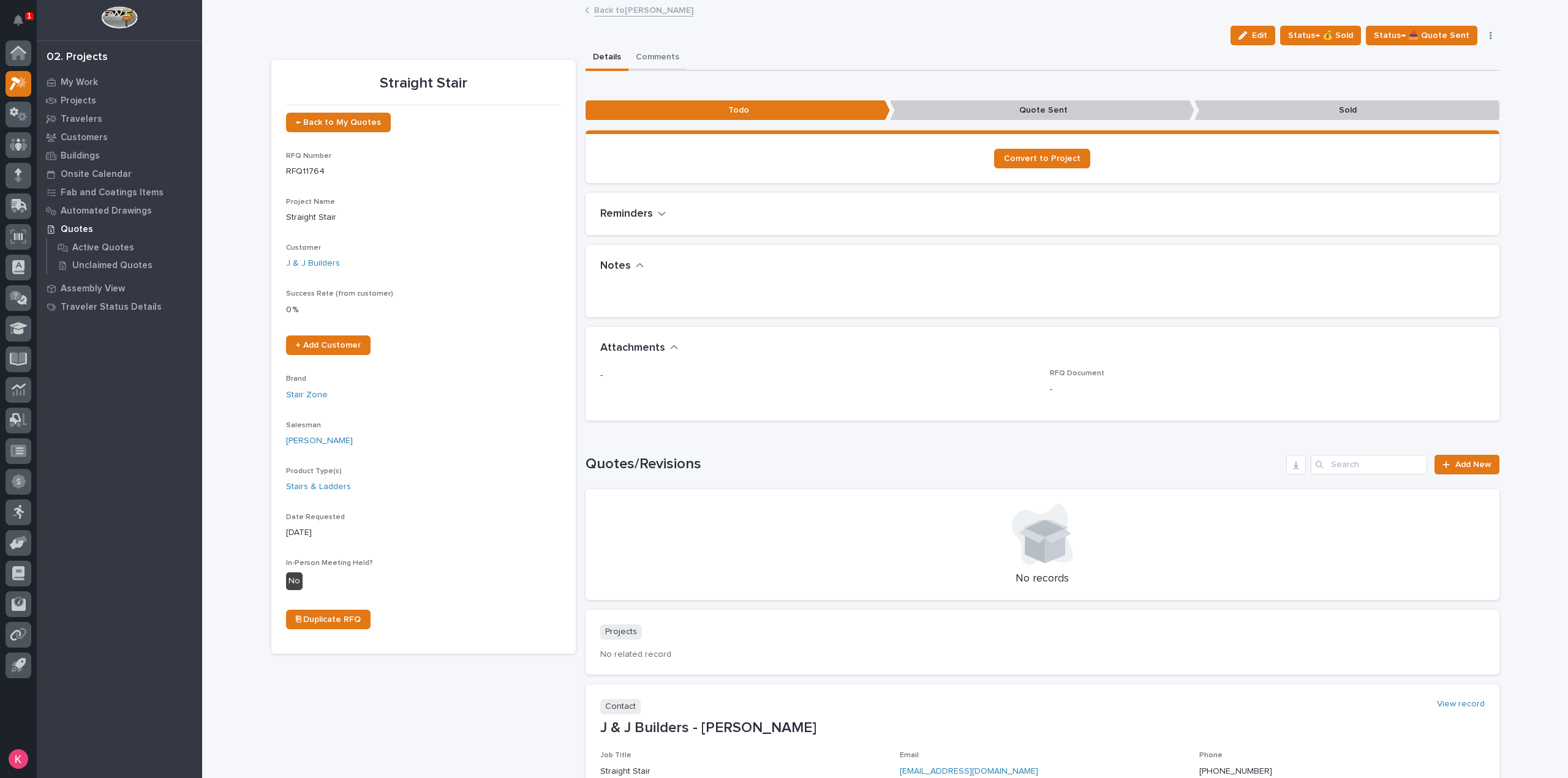
click at [655, 52] on button "Comments" at bounding box center [657, 58] width 58 height 26
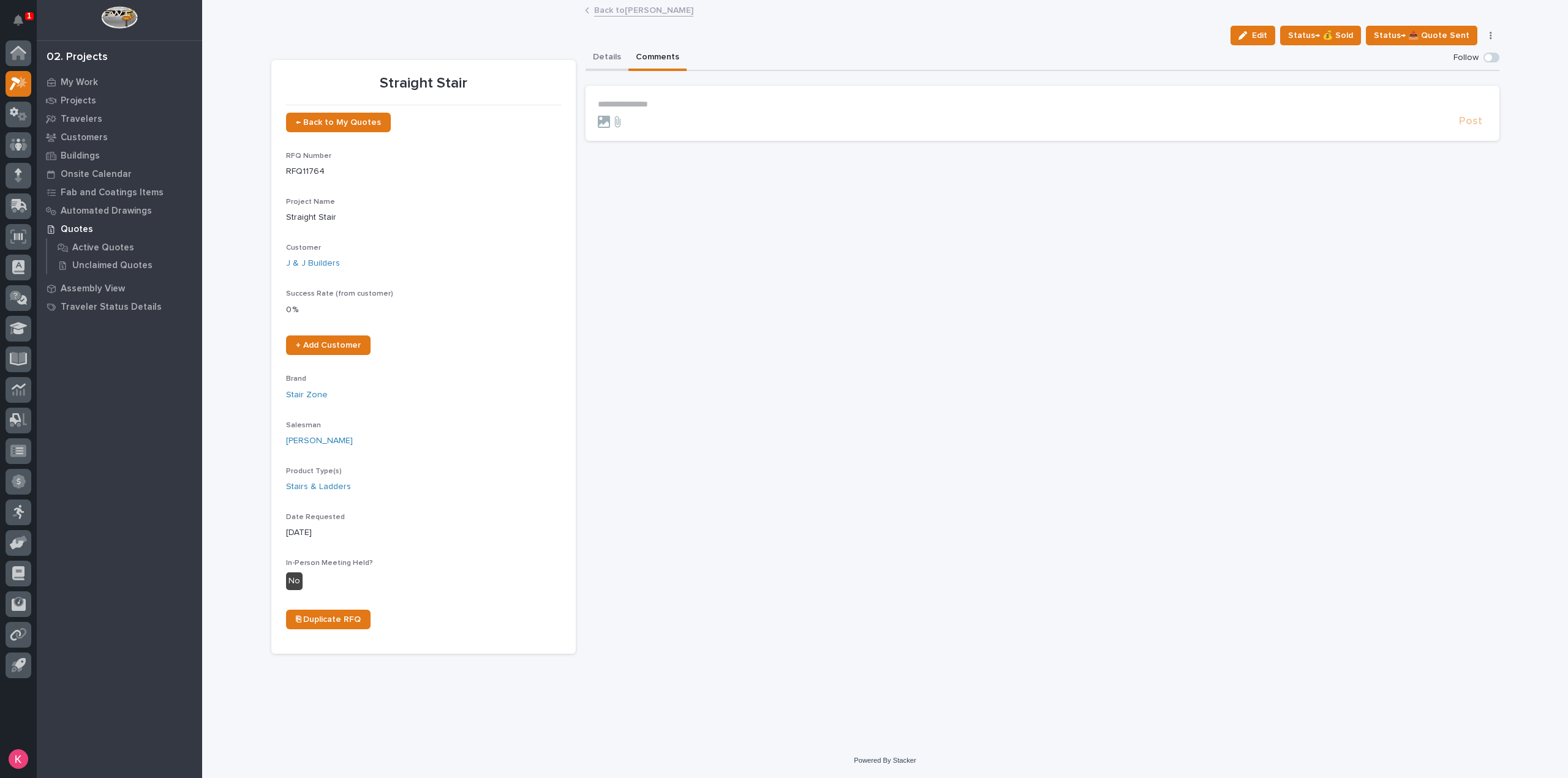
click at [612, 54] on button "Details" at bounding box center [607, 58] width 43 height 26
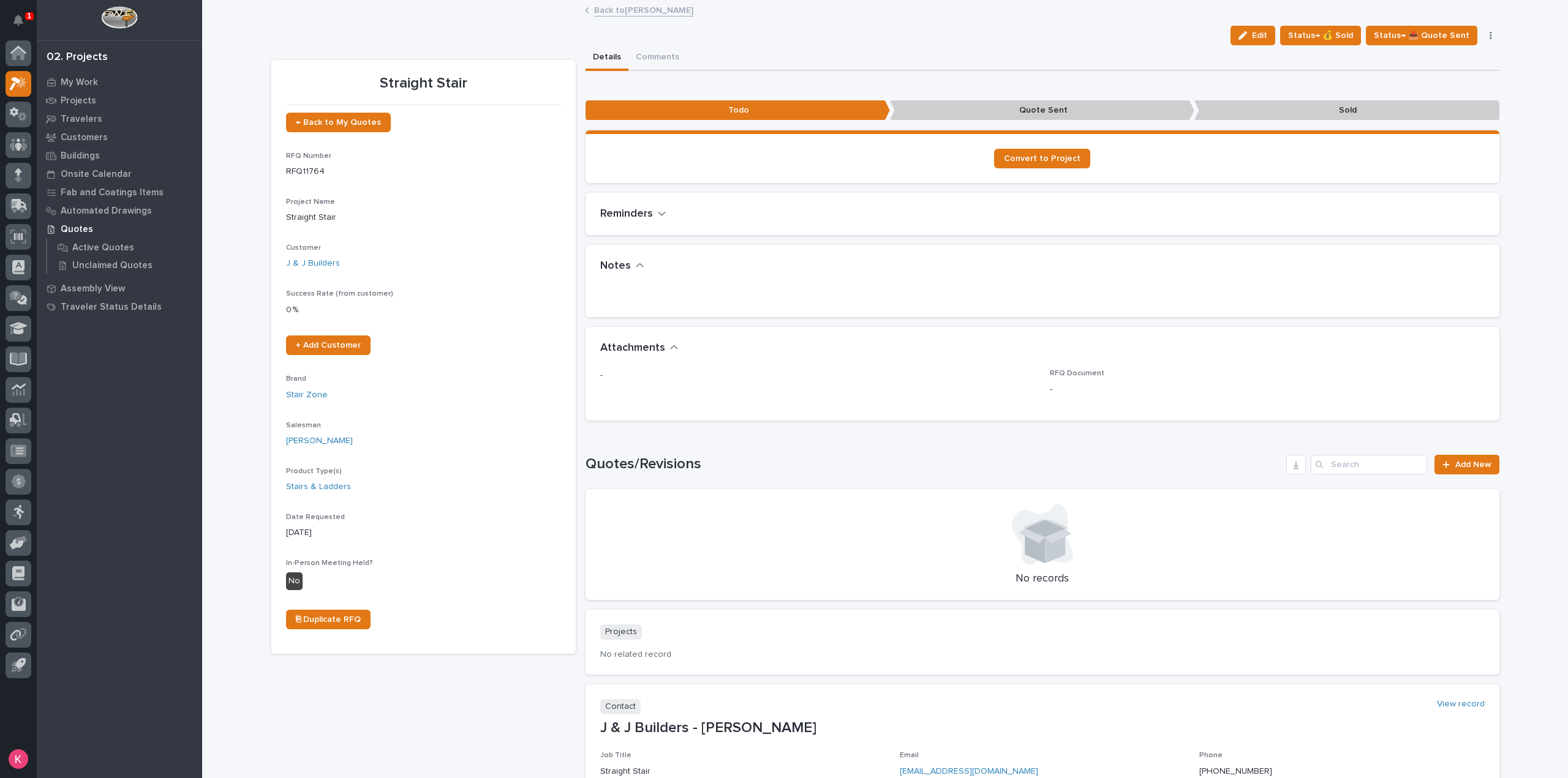
click at [602, 19] on div "1 My Settings Log Out 02. Projects My Work Projects Travelers Customers Buildin…" at bounding box center [885, 468] width 1365 height 937
click at [605, 15] on link "Back to [PERSON_NAME]" at bounding box center [643, 10] width 99 height 15
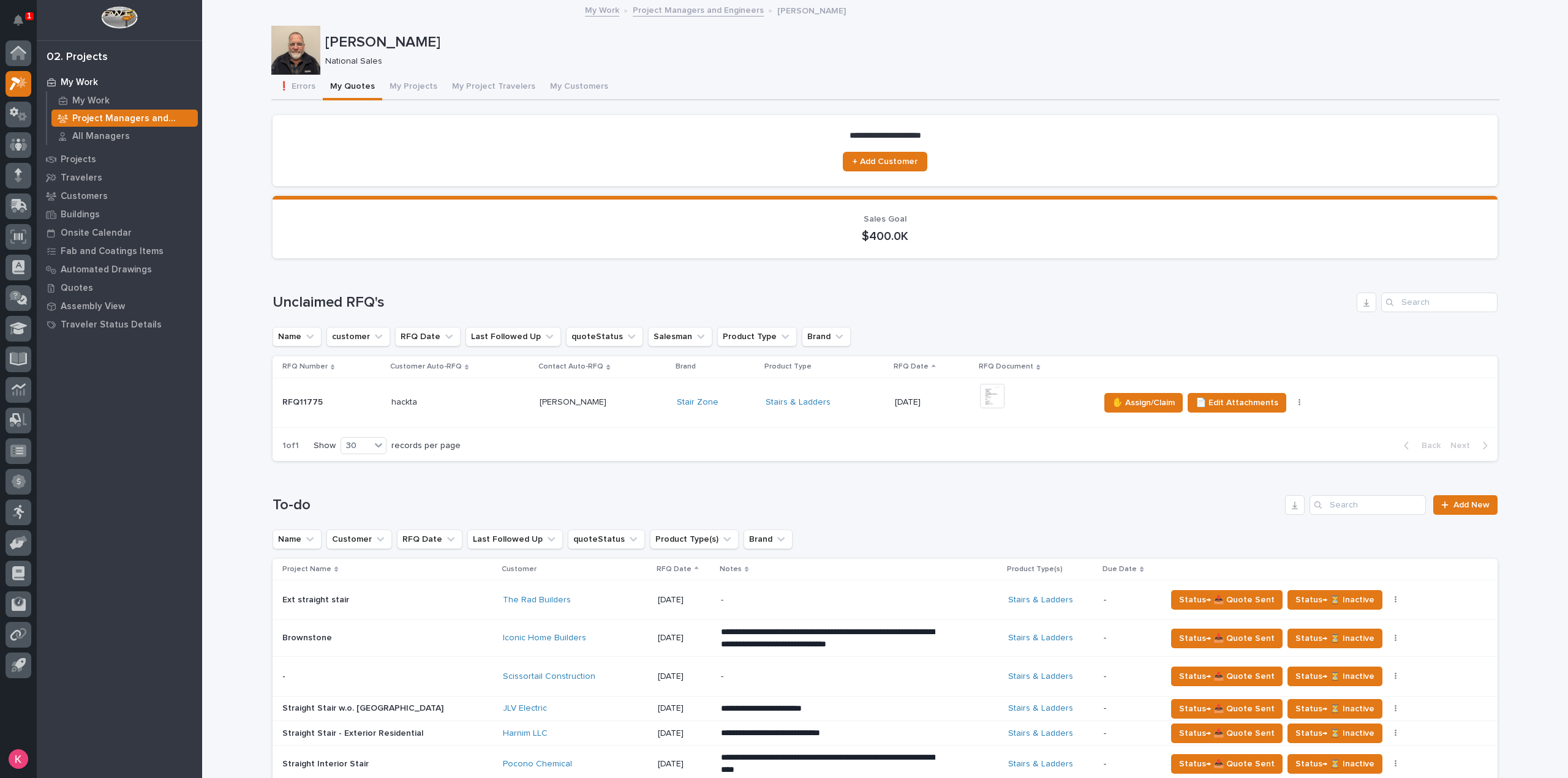
click at [603, 401] on p at bounding box center [603, 402] width 127 height 11
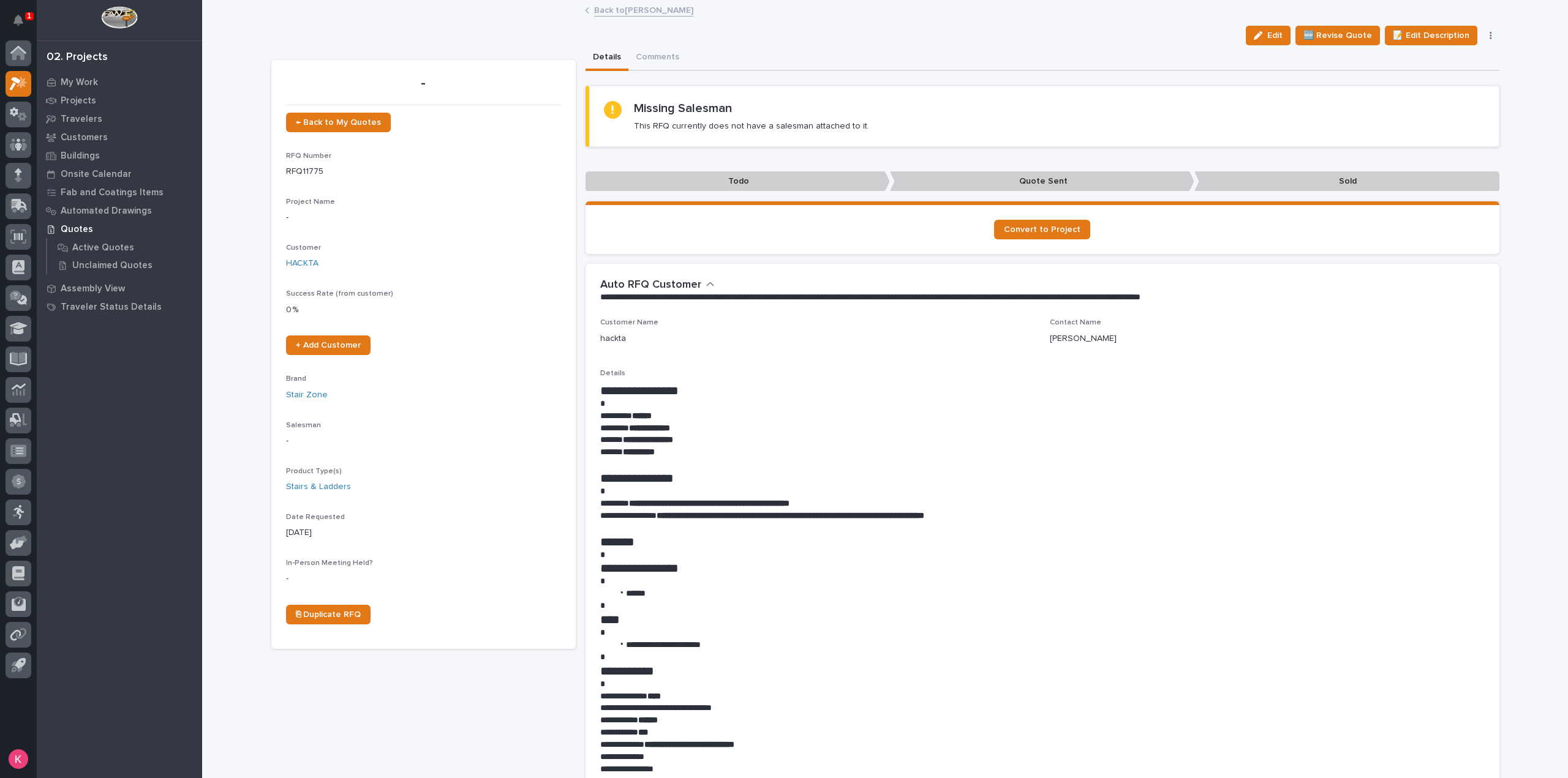
click at [626, 10] on link "Back to [PERSON_NAME]" at bounding box center [643, 10] width 99 height 15
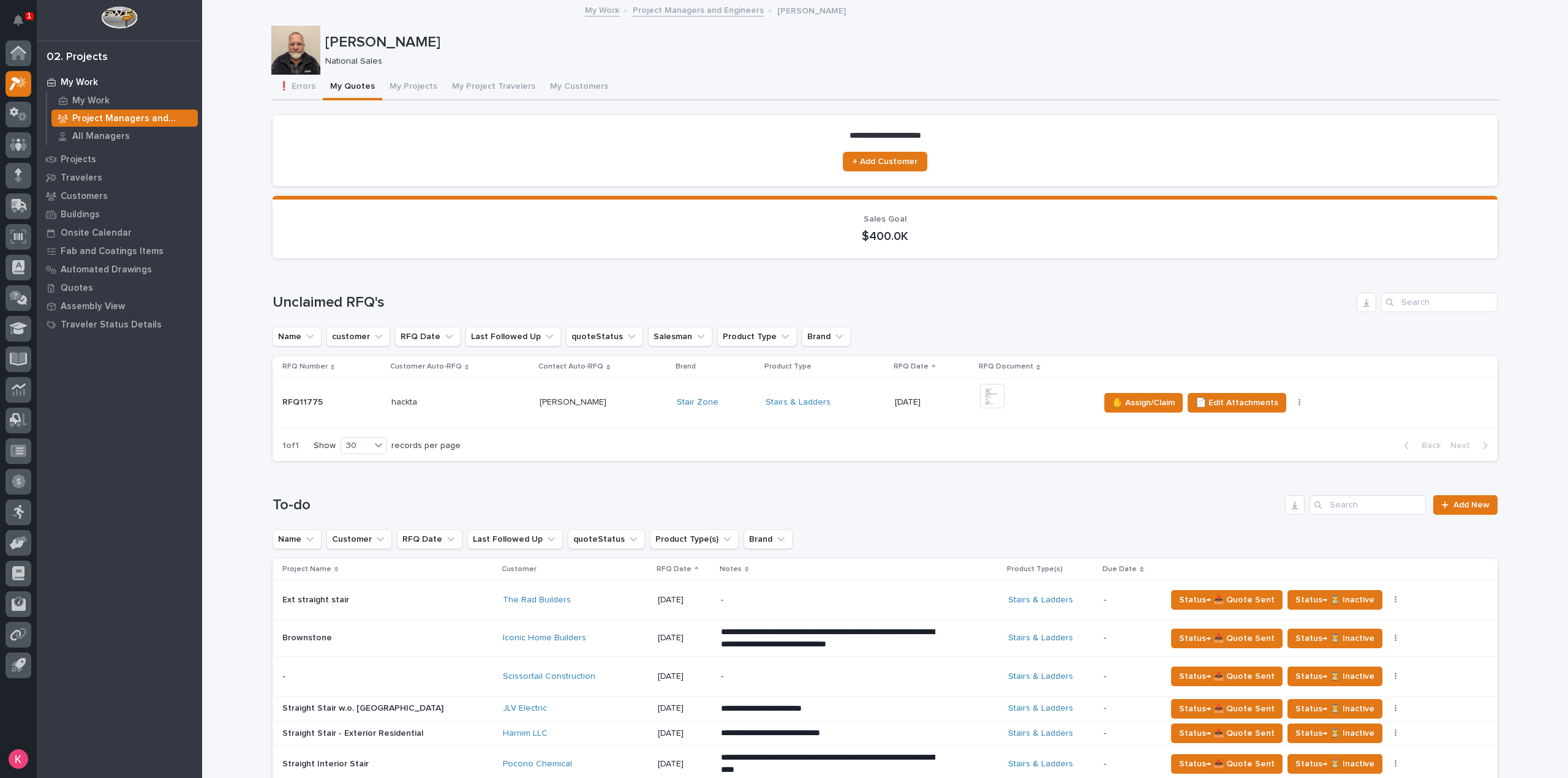
click at [165, 115] on p "Project Managers and Engineers" at bounding box center [133, 118] width 120 height 11
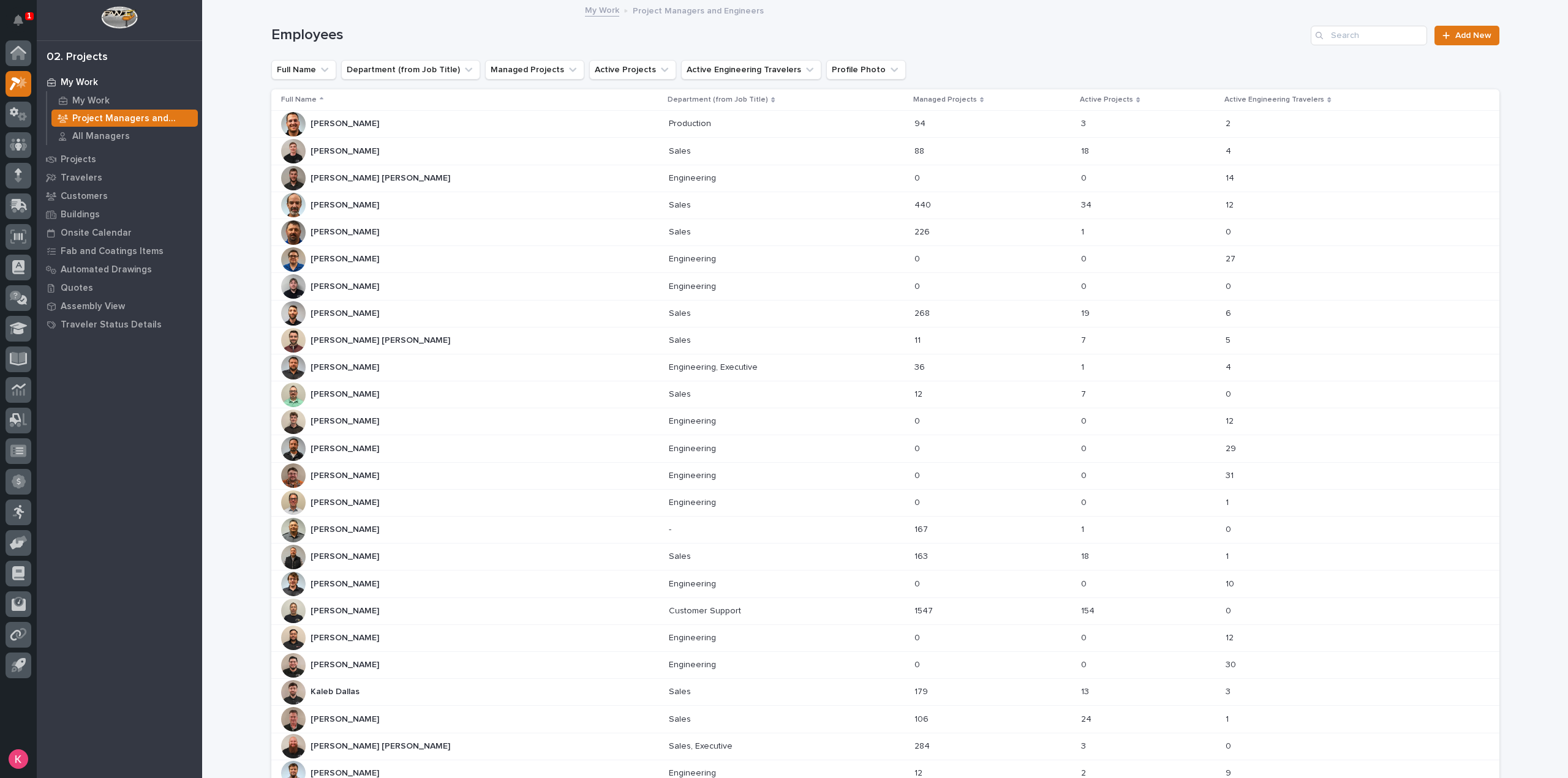
click at [398, 316] on div "[PERSON_NAME] [PERSON_NAME]" at bounding box center [470, 313] width 379 height 24
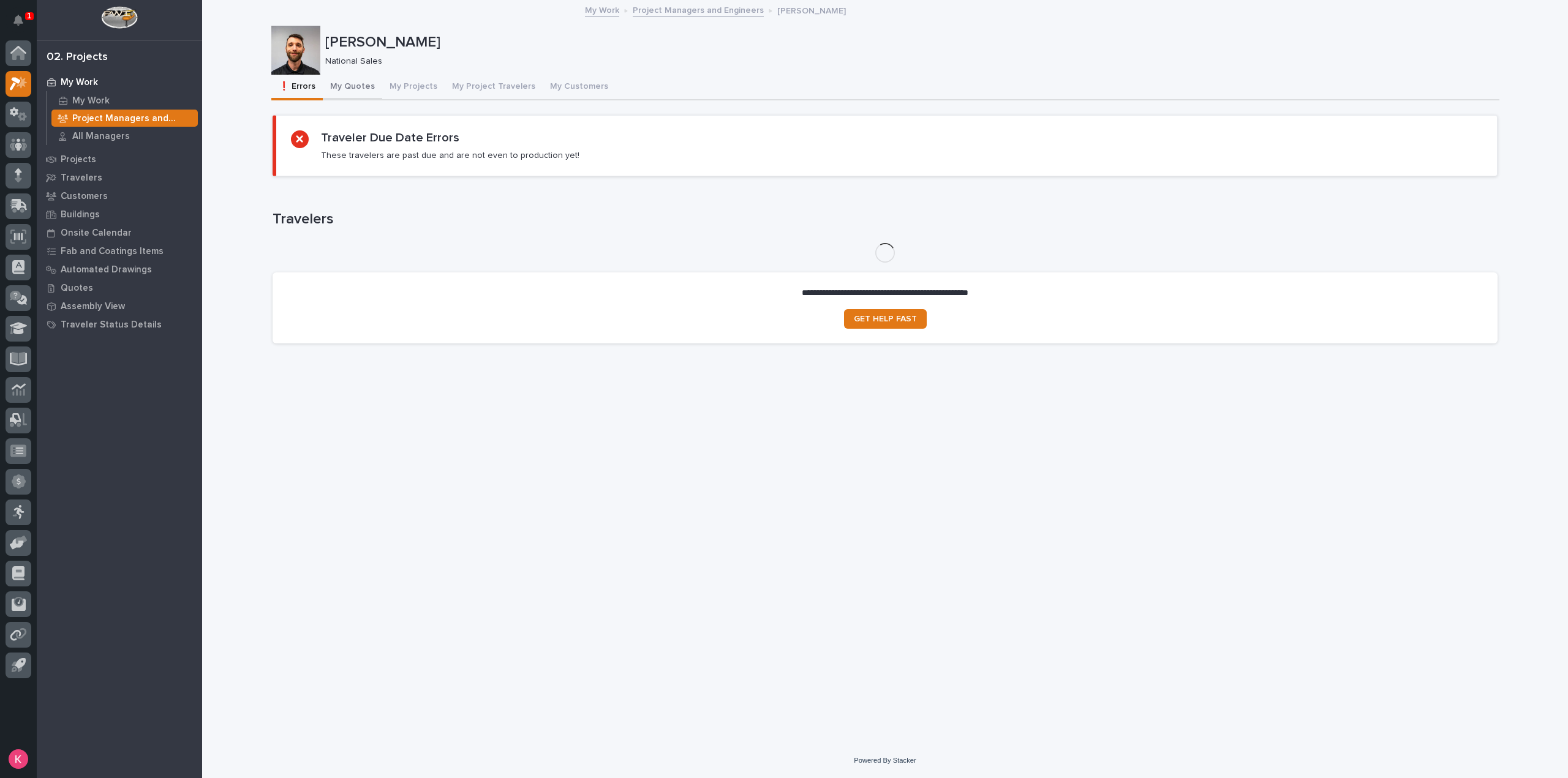
click at [361, 78] on button "My Quotes" at bounding box center [352, 87] width 59 height 26
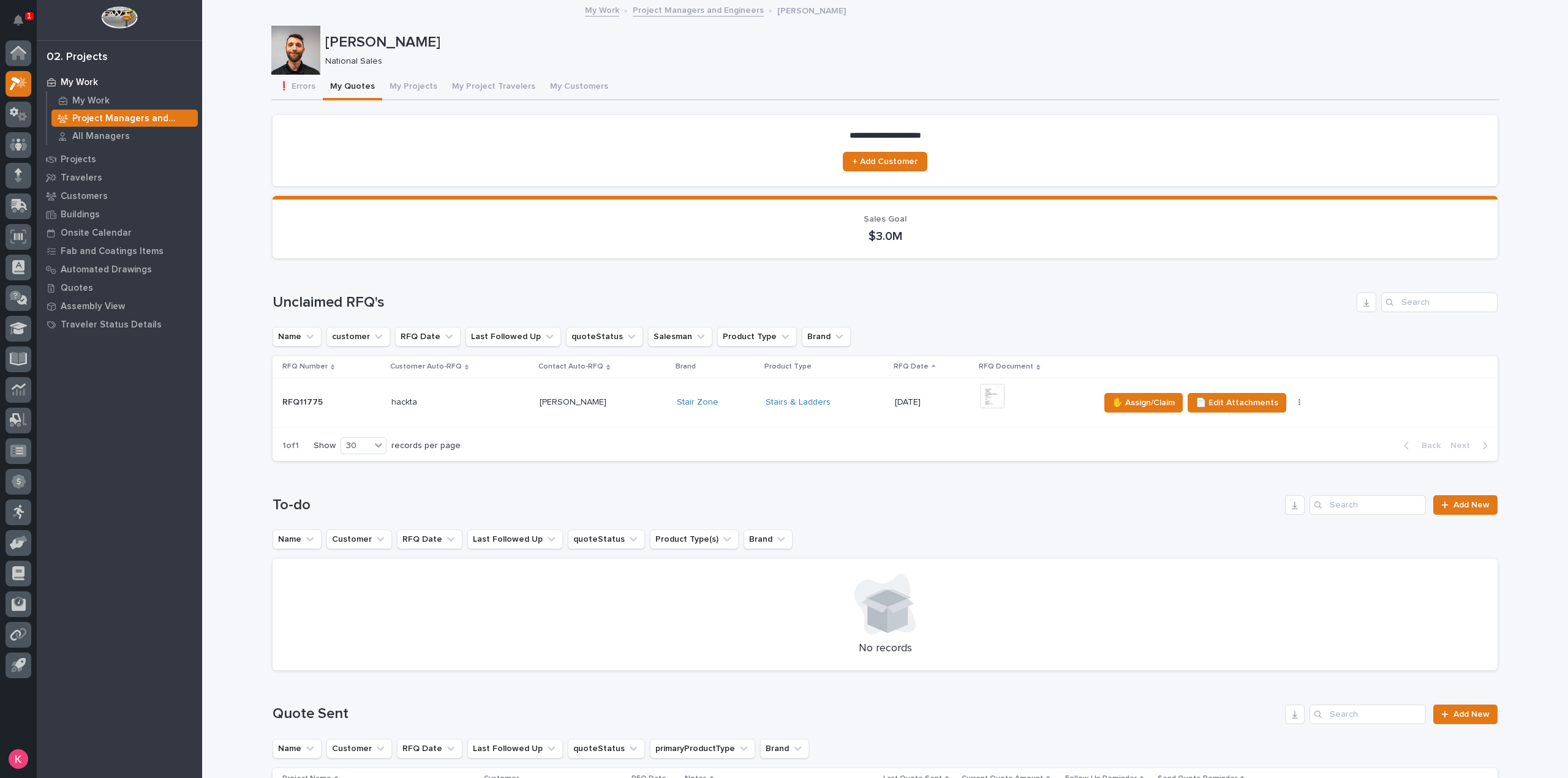
click at [94, 118] on p "Project Managers and Engineers" at bounding box center [133, 118] width 120 height 11
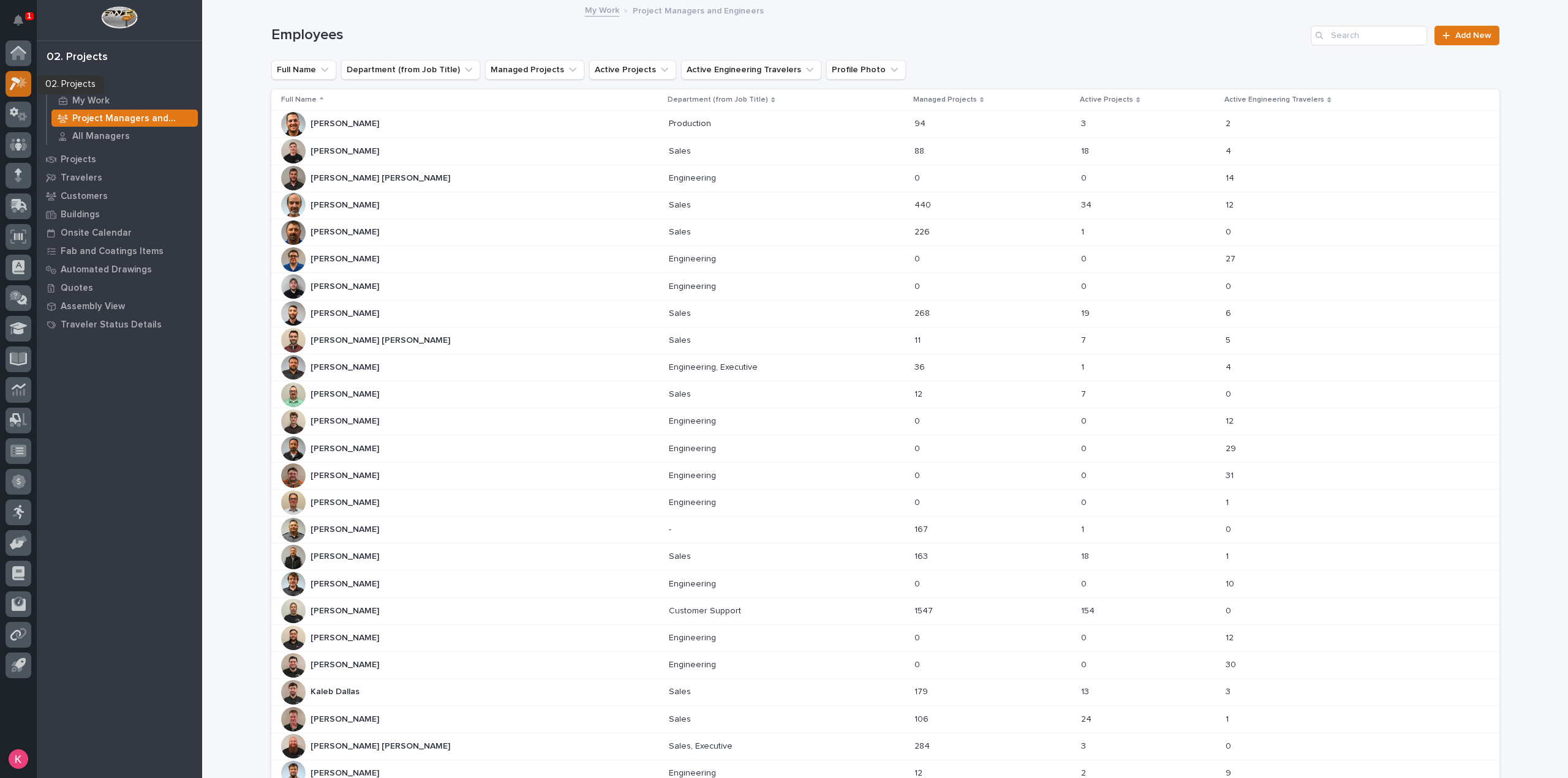
click at [24, 80] on icon at bounding box center [18, 83] width 17 height 15
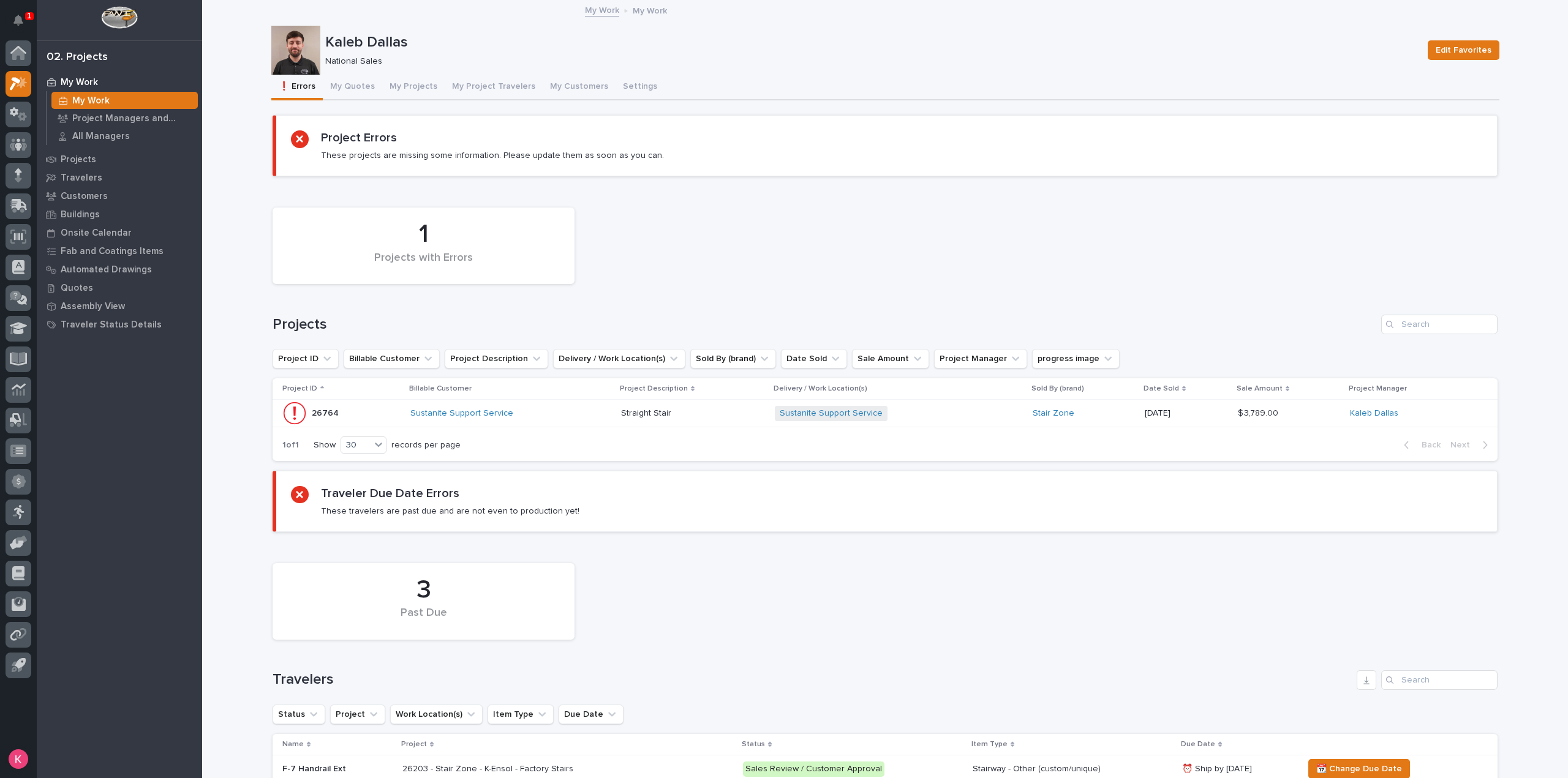
drag, startPoint x: 410, startPoint y: 94, endPoint x: 412, endPoint y: 101, distance: 7.3
click at [410, 94] on button "My Projects" at bounding box center [413, 87] width 62 height 26
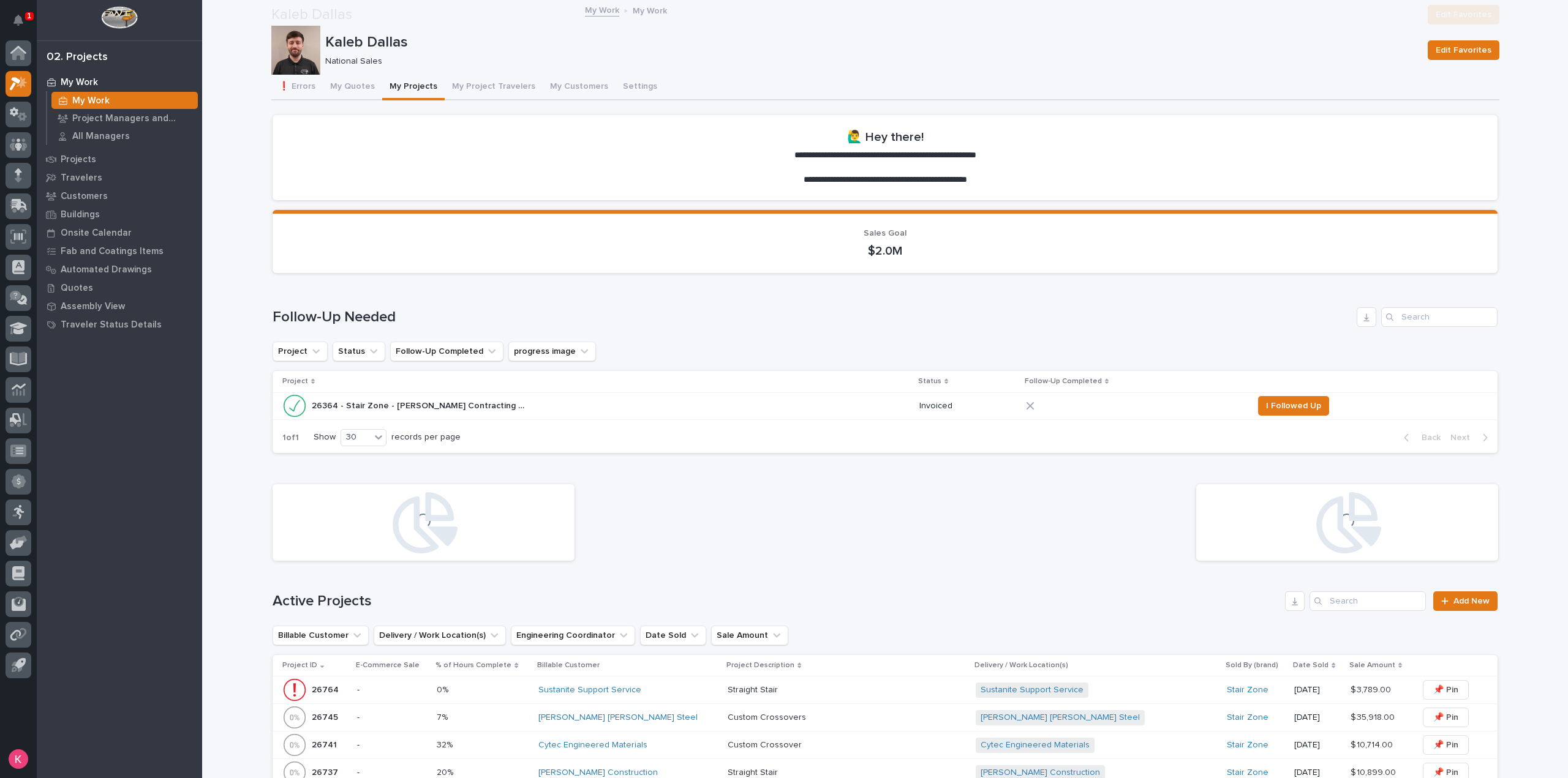
scroll to position [367, 0]
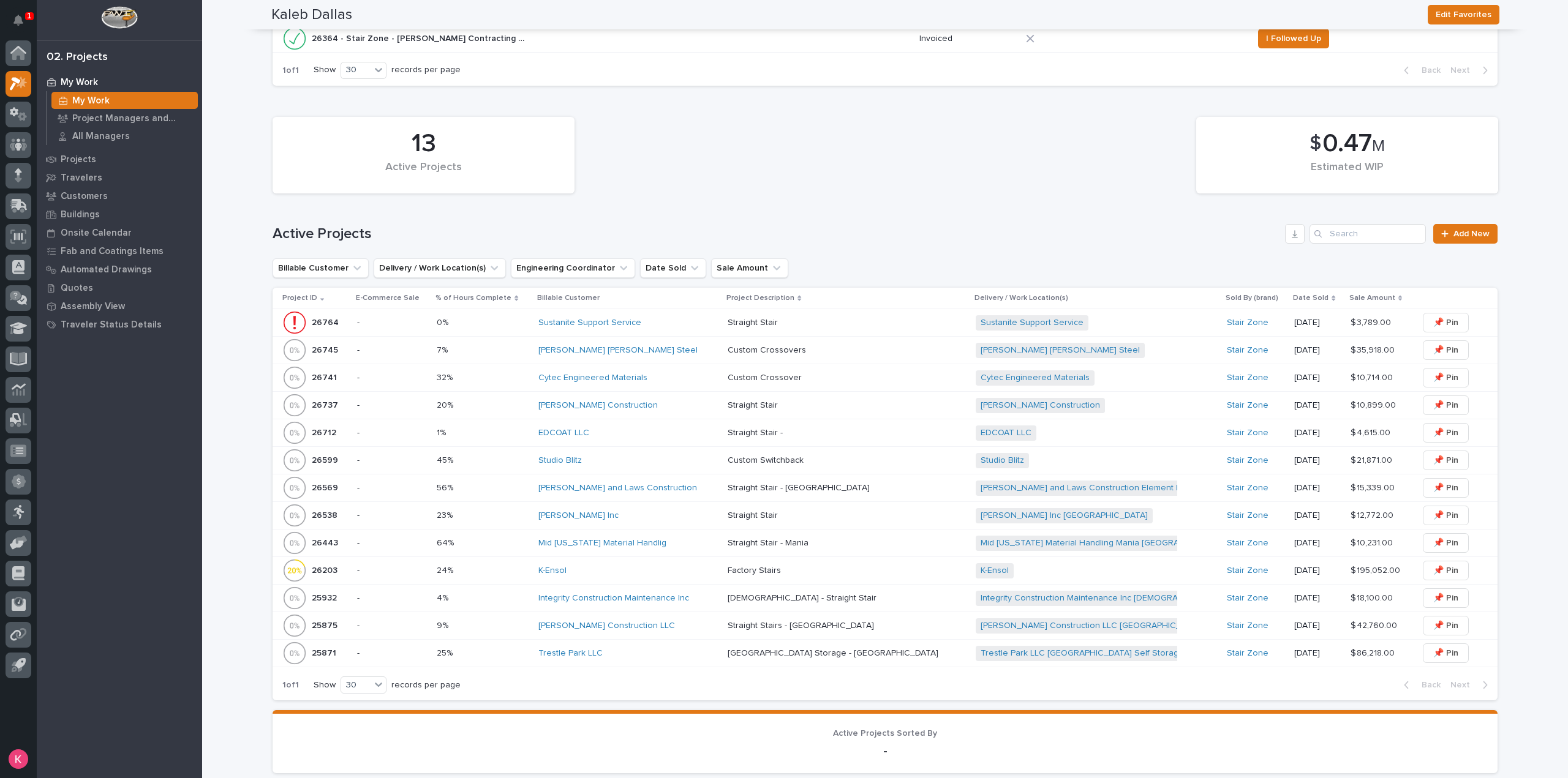
click at [662, 354] on div "[PERSON_NAME] [PERSON_NAME] Steel" at bounding box center [628, 350] width 180 height 11
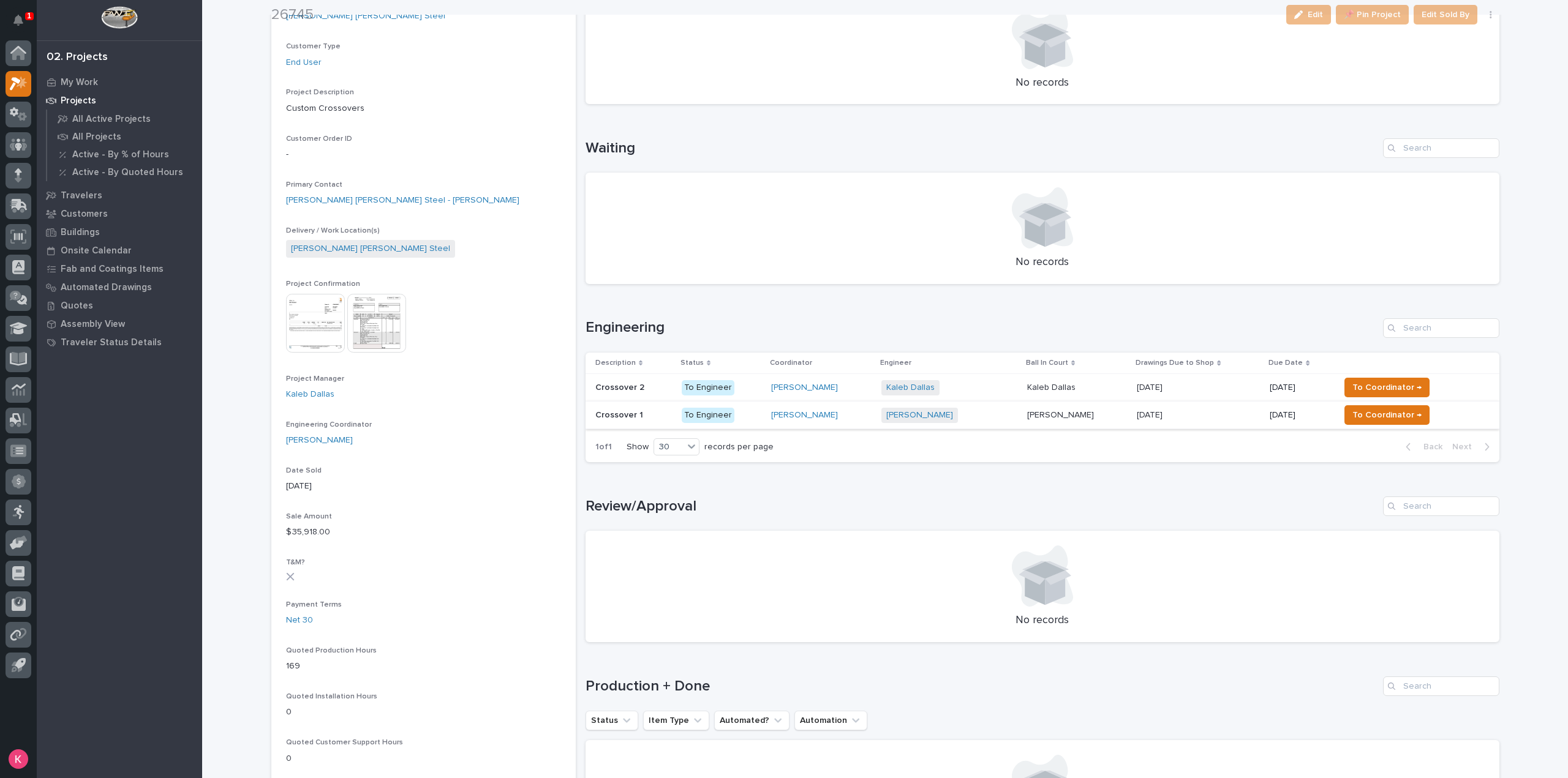
scroll to position [245, 0]
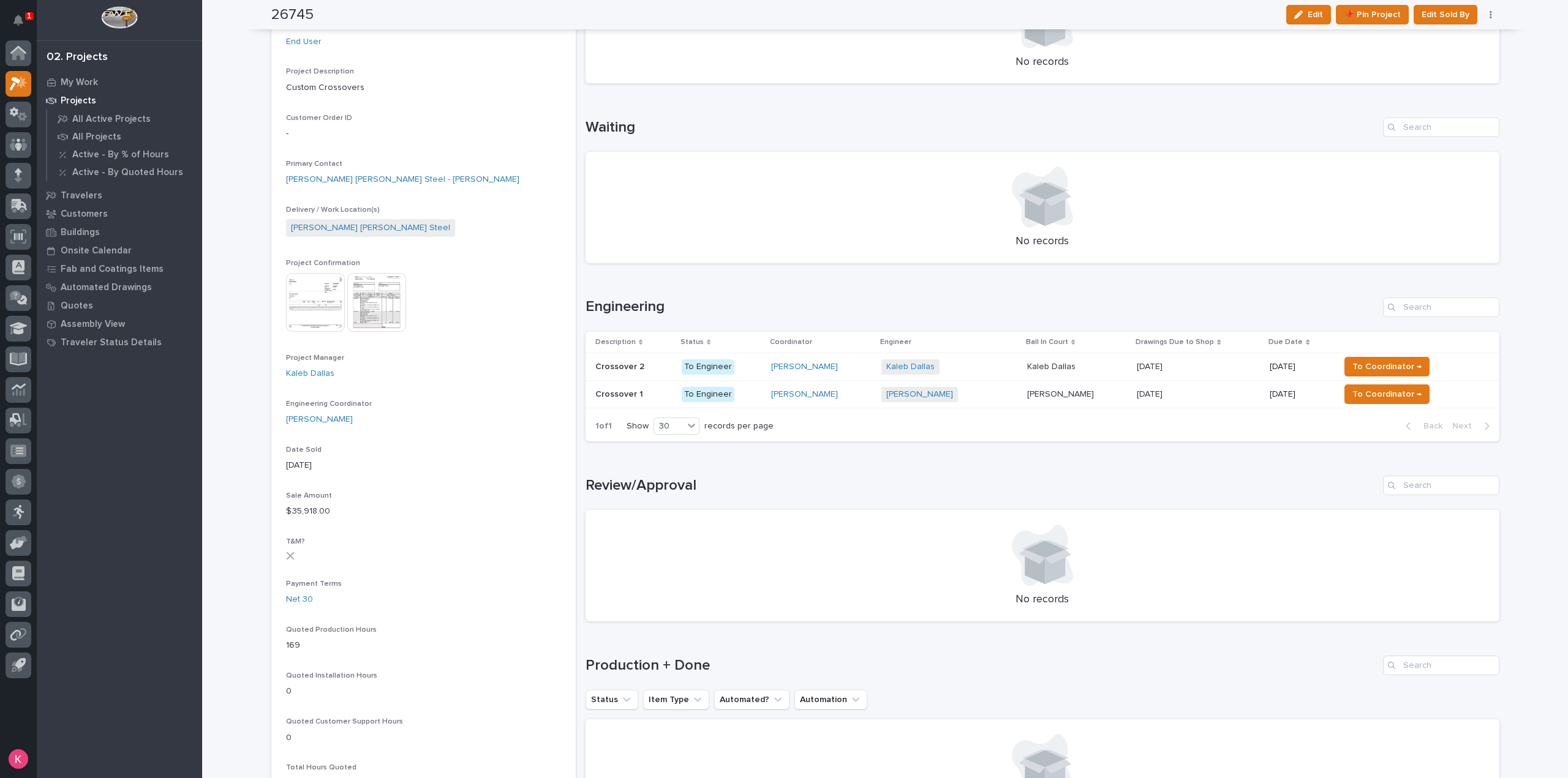
click at [981, 402] on div "[PERSON_NAME] + 0" at bounding box center [949, 394] width 136 height 25
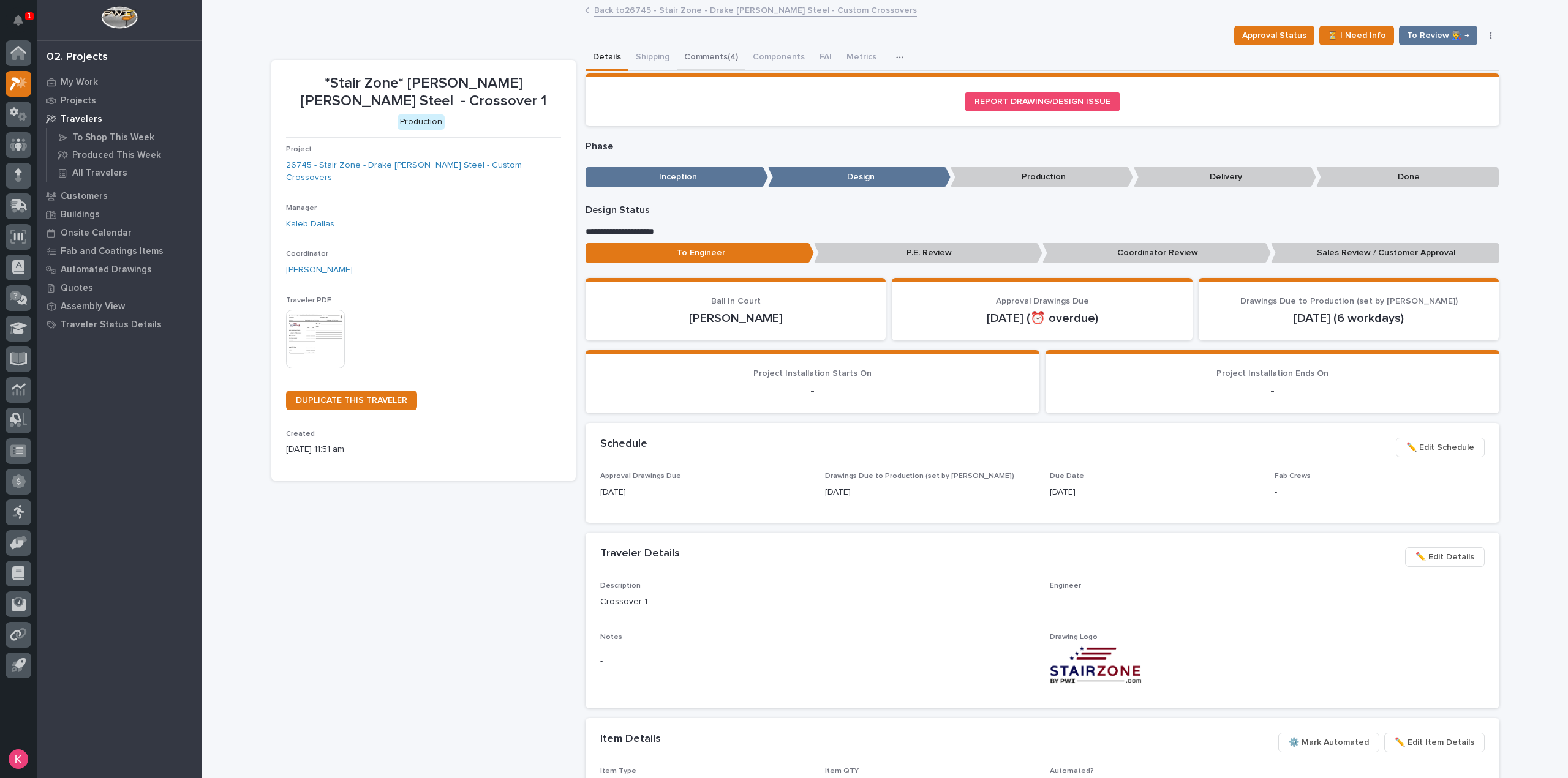
drag, startPoint x: 714, startPoint y: 56, endPoint x: 725, endPoint y: 74, distance: 21.1
click at [714, 56] on button "Comments (4)" at bounding box center [710, 58] width 69 height 26
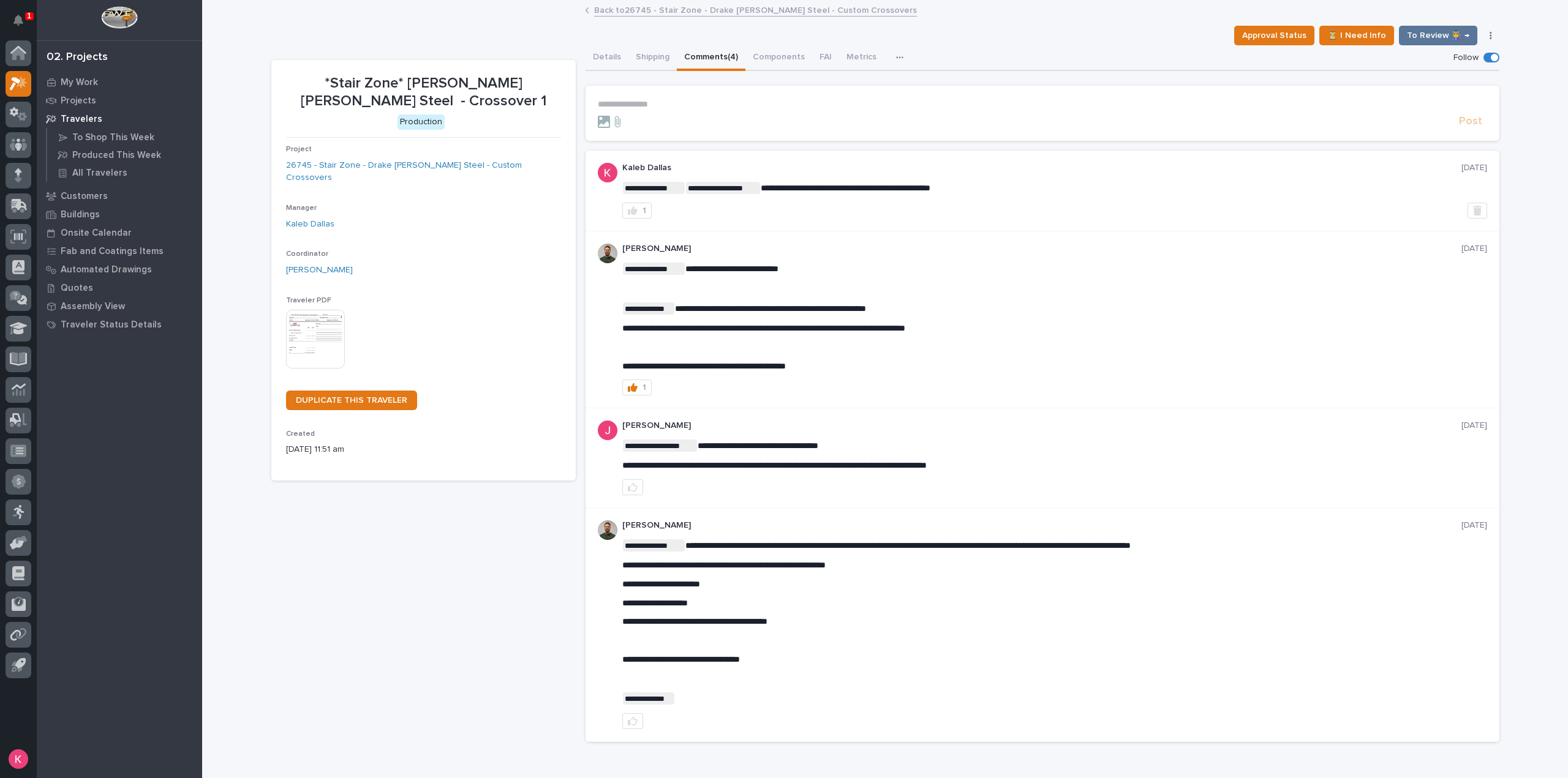
click at [714, 103] on p "**********" at bounding box center [1043, 104] width 890 height 11
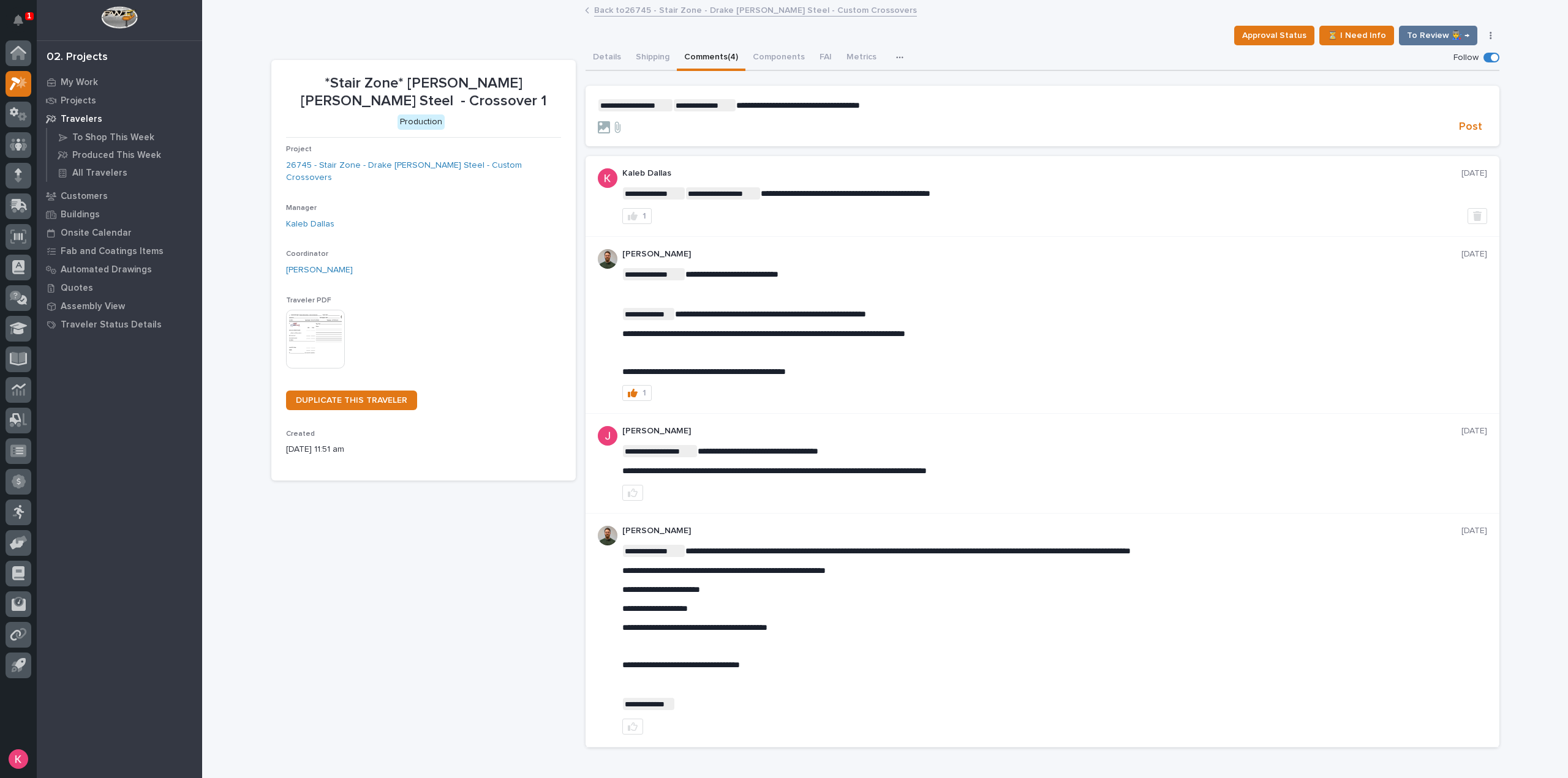
click at [737, 103] on span "**********" at bounding box center [799, 105] width 124 height 9
click at [1462, 127] on span "Post" at bounding box center [1470, 127] width 23 height 15
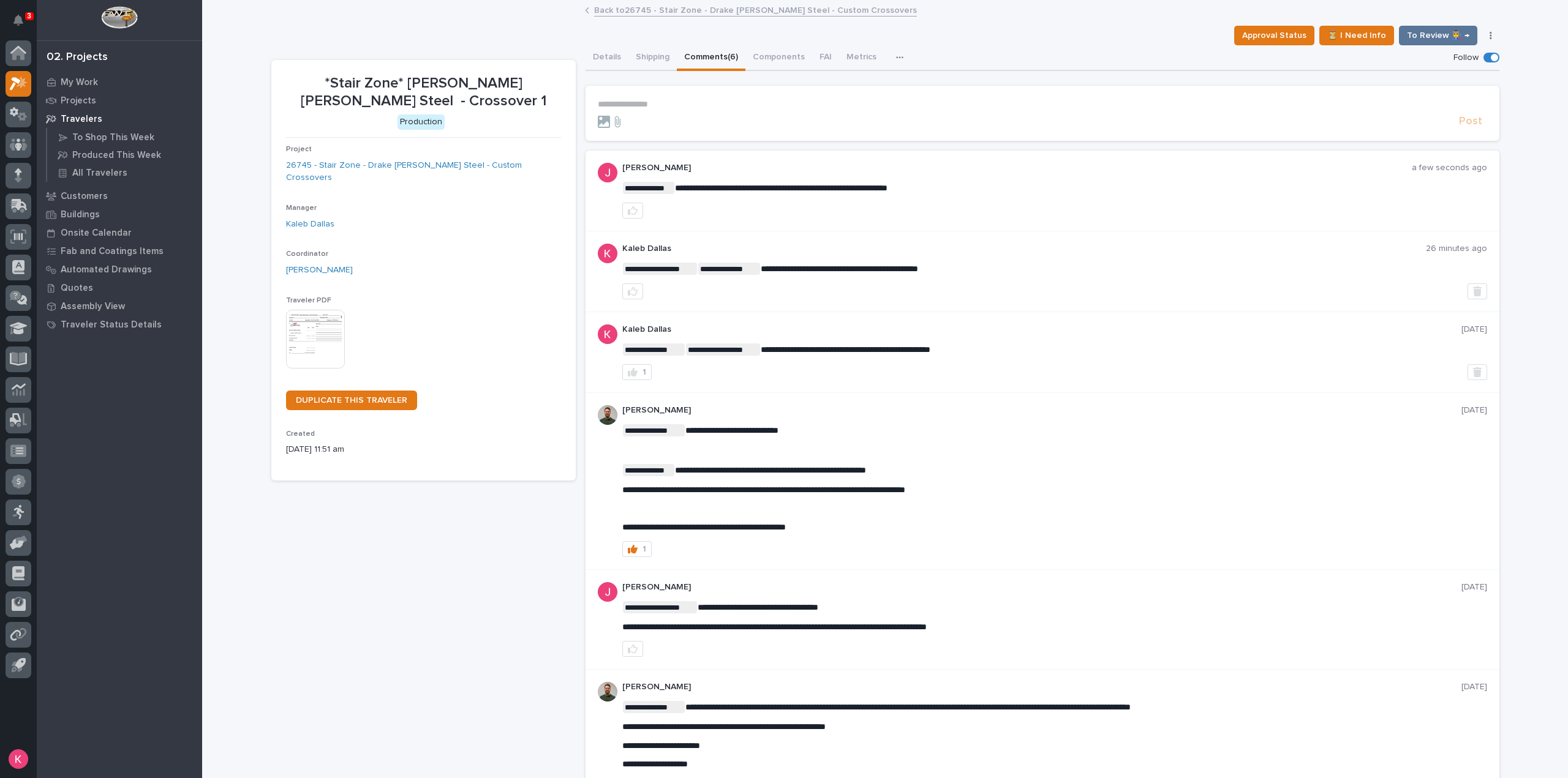
click at [613, 210] on div "**********" at bounding box center [1042, 190] width 914 height 80
click at [622, 211] on button "button" at bounding box center [632, 210] width 20 height 16
click at [9, 89] on div at bounding box center [18, 83] width 26 height 26
